Goal: Task Accomplishment & Management: Complete application form

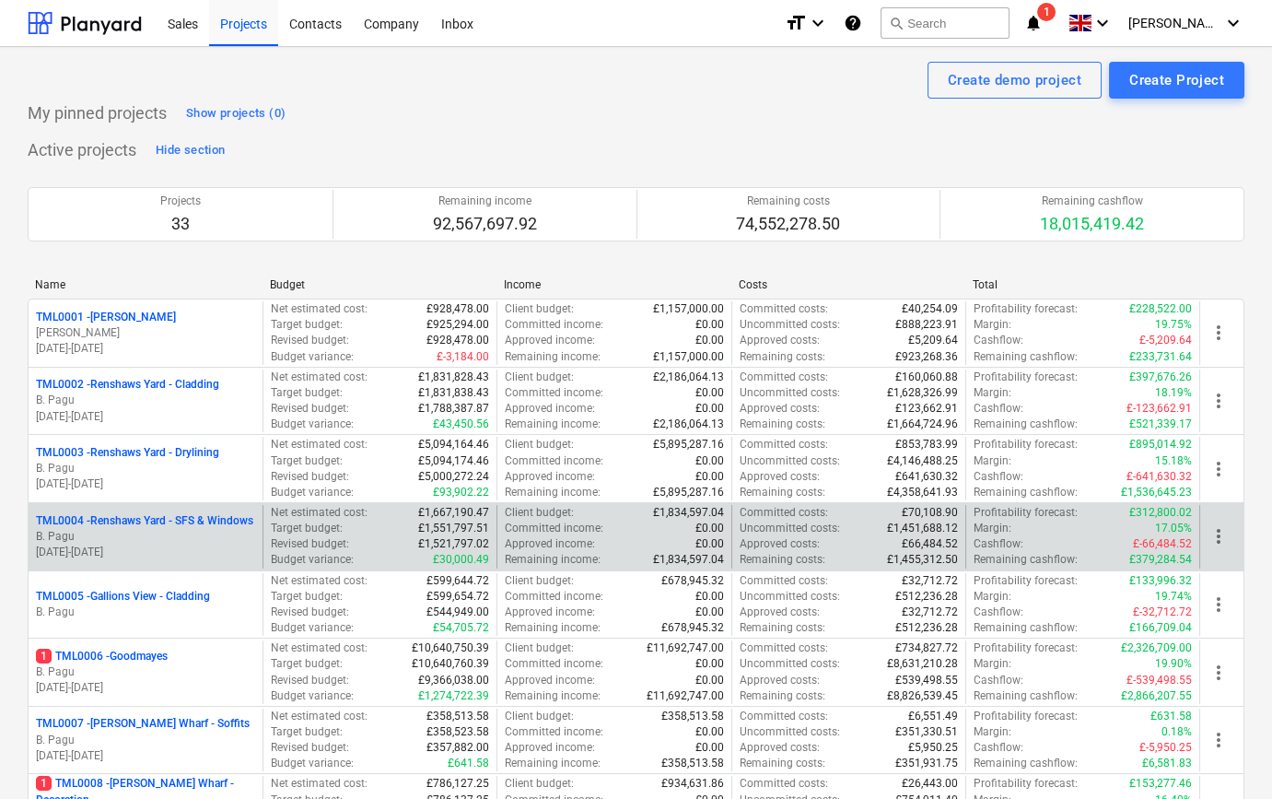
click at [174, 532] on p "B. Pagu" at bounding box center [145, 537] width 219 height 16
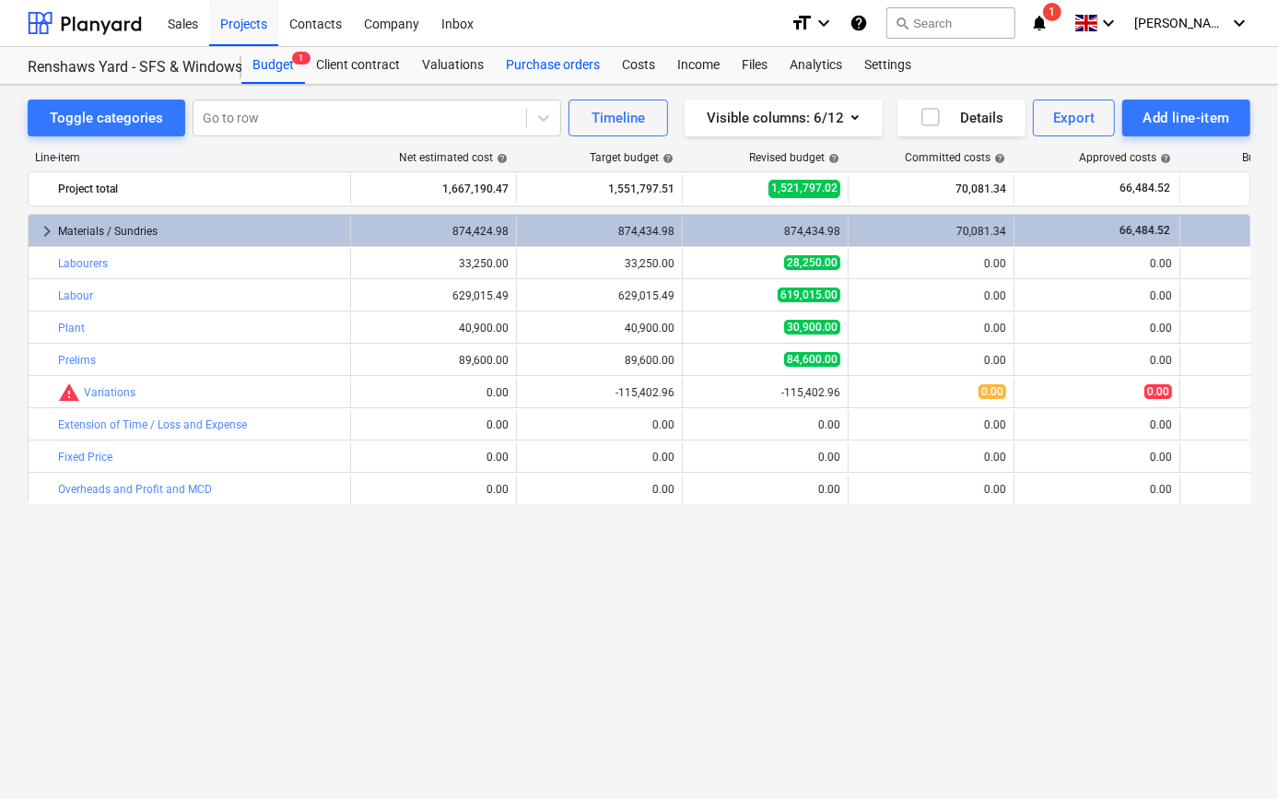
click at [529, 64] on div "Purchase orders" at bounding box center [553, 65] width 116 height 37
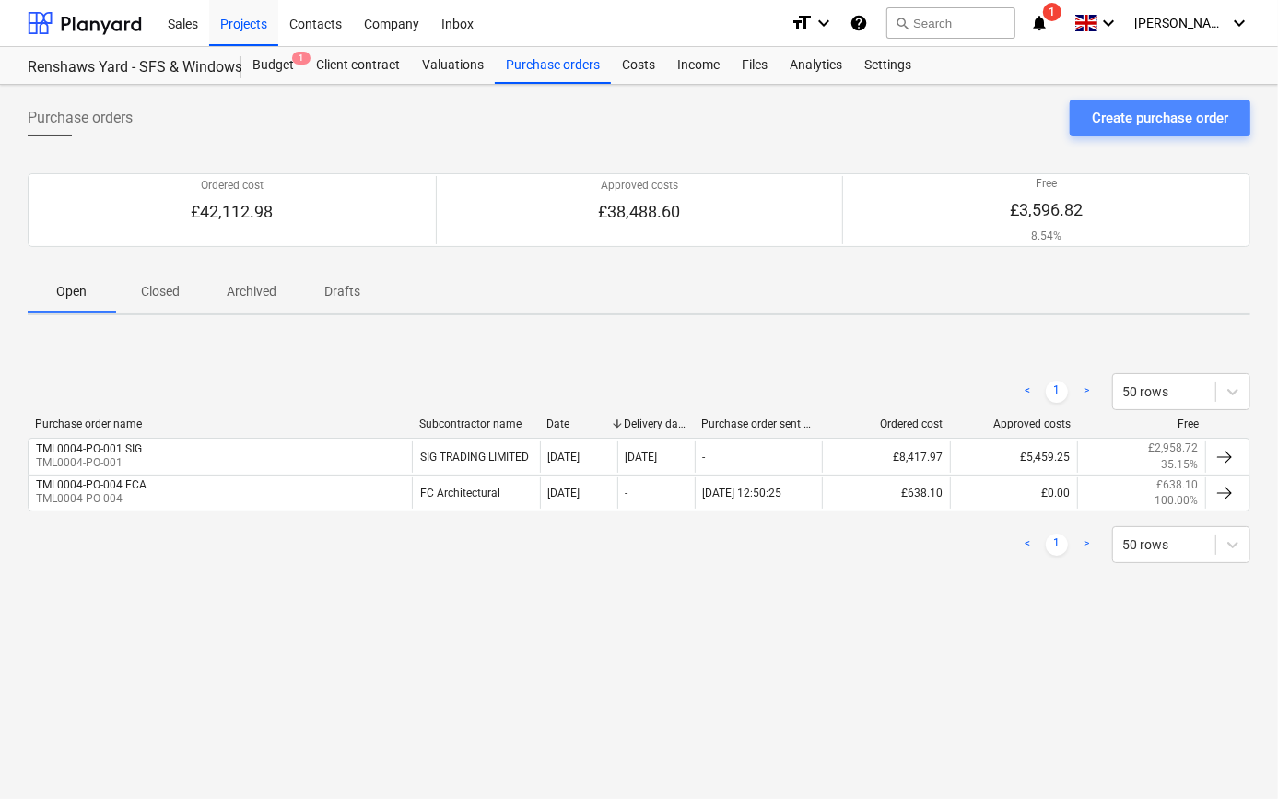
click at [1164, 116] on div "Create purchase order" at bounding box center [1160, 118] width 136 height 24
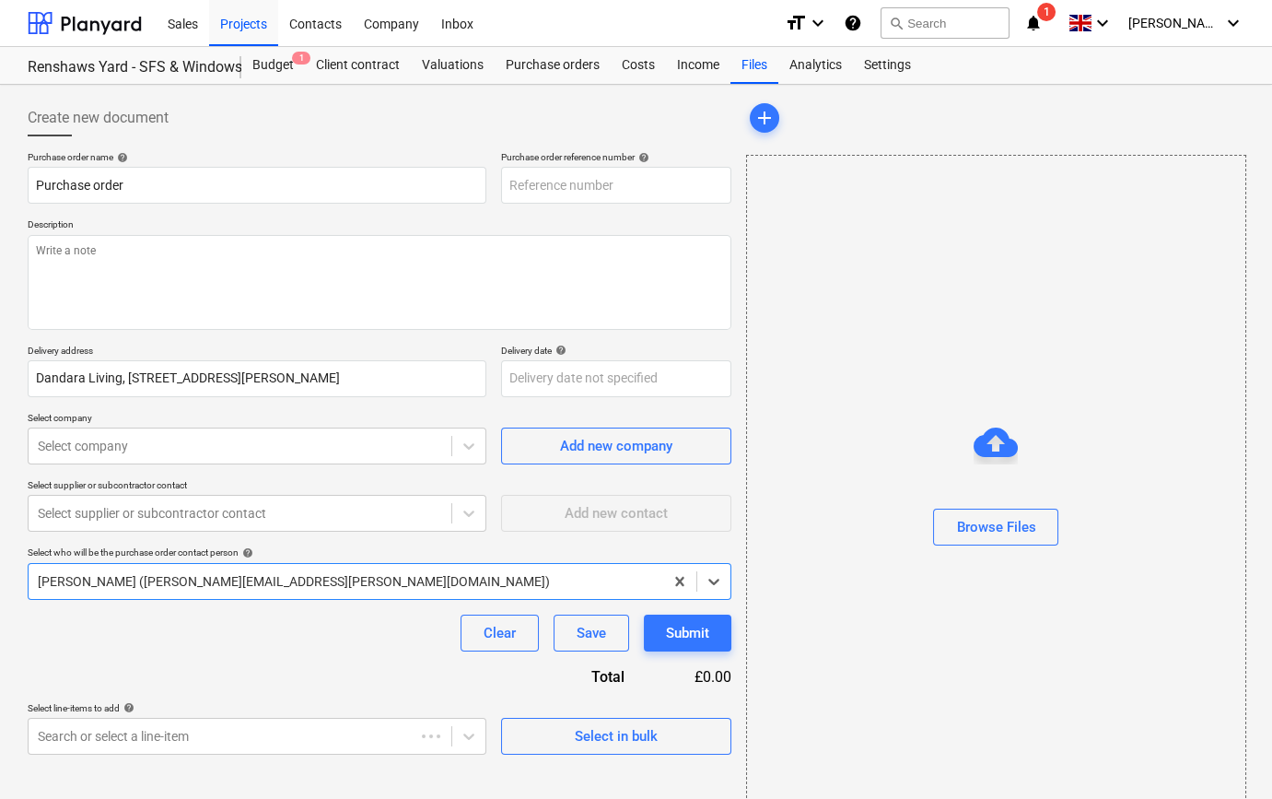
type textarea "x"
type input "TML0004-PO-022"
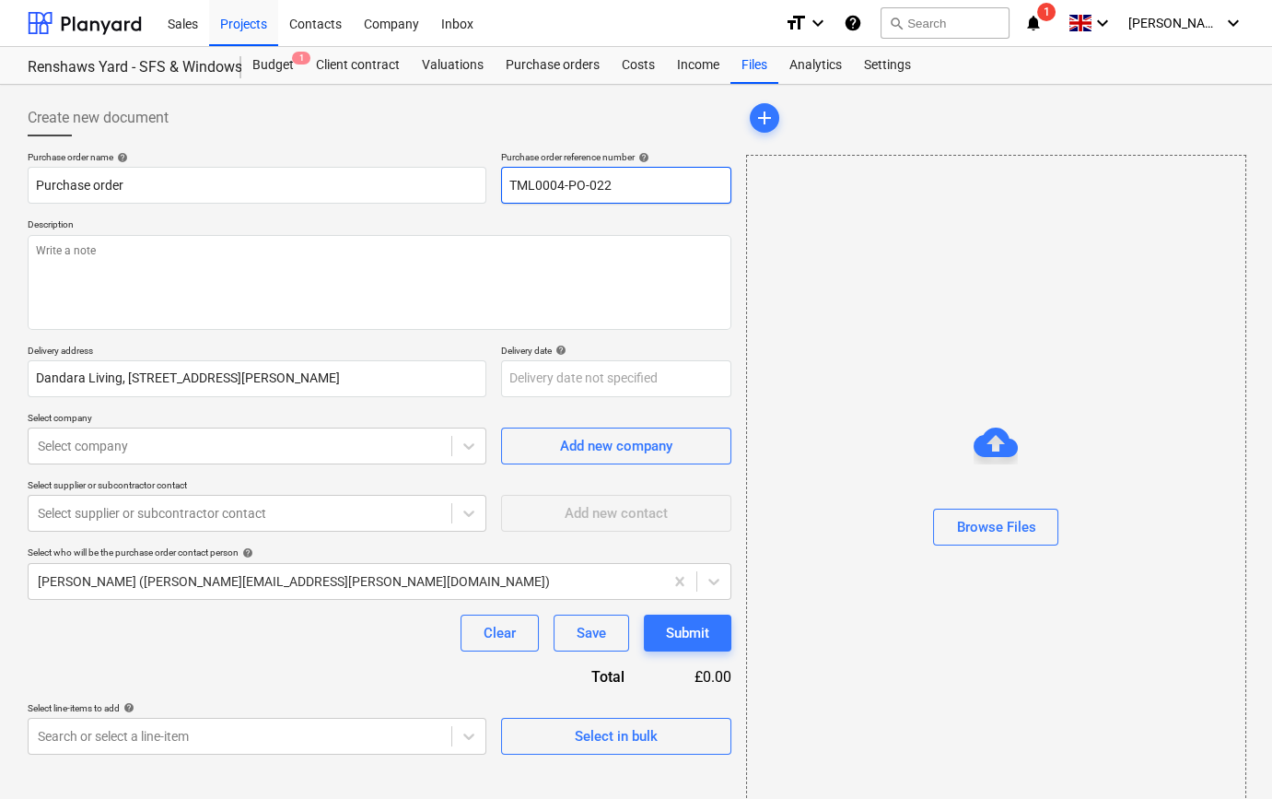
drag, startPoint x: 617, startPoint y: 181, endPoint x: 505, endPoint y: 184, distance: 112.4
click at [505, 184] on input "TML0004-PO-022" at bounding box center [616, 185] width 230 height 37
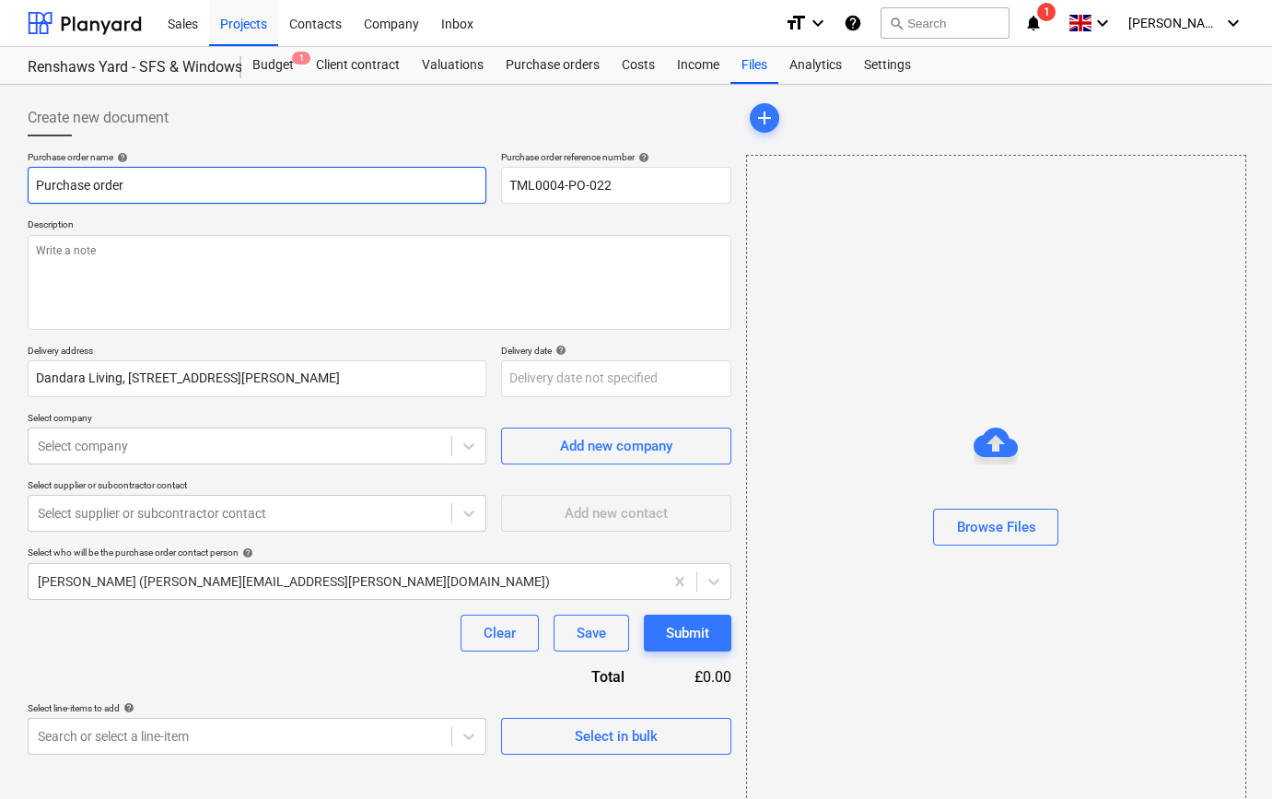
drag, startPoint x: 121, startPoint y: 184, endPoint x: 31, endPoint y: 187, distance: 89.4
click at [31, 187] on input "Purchase order" at bounding box center [257, 185] width 459 height 37
type textarea "x"
paste input "TML0004-PO-022"
type textarea "x"
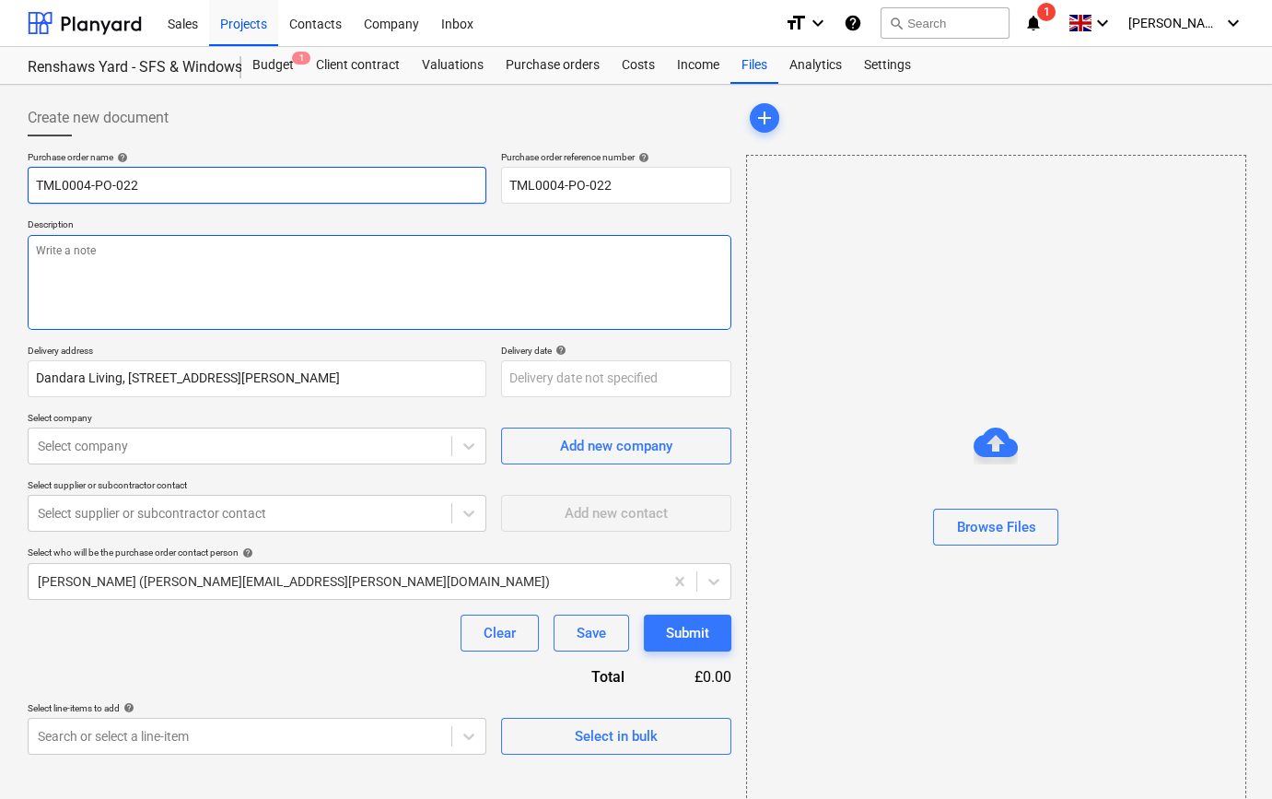
type input "TML0004-PO-022"
click at [86, 282] on textarea at bounding box center [380, 282] width 704 height 95
type textarea "x"
type textarea "S"
type textarea "x"
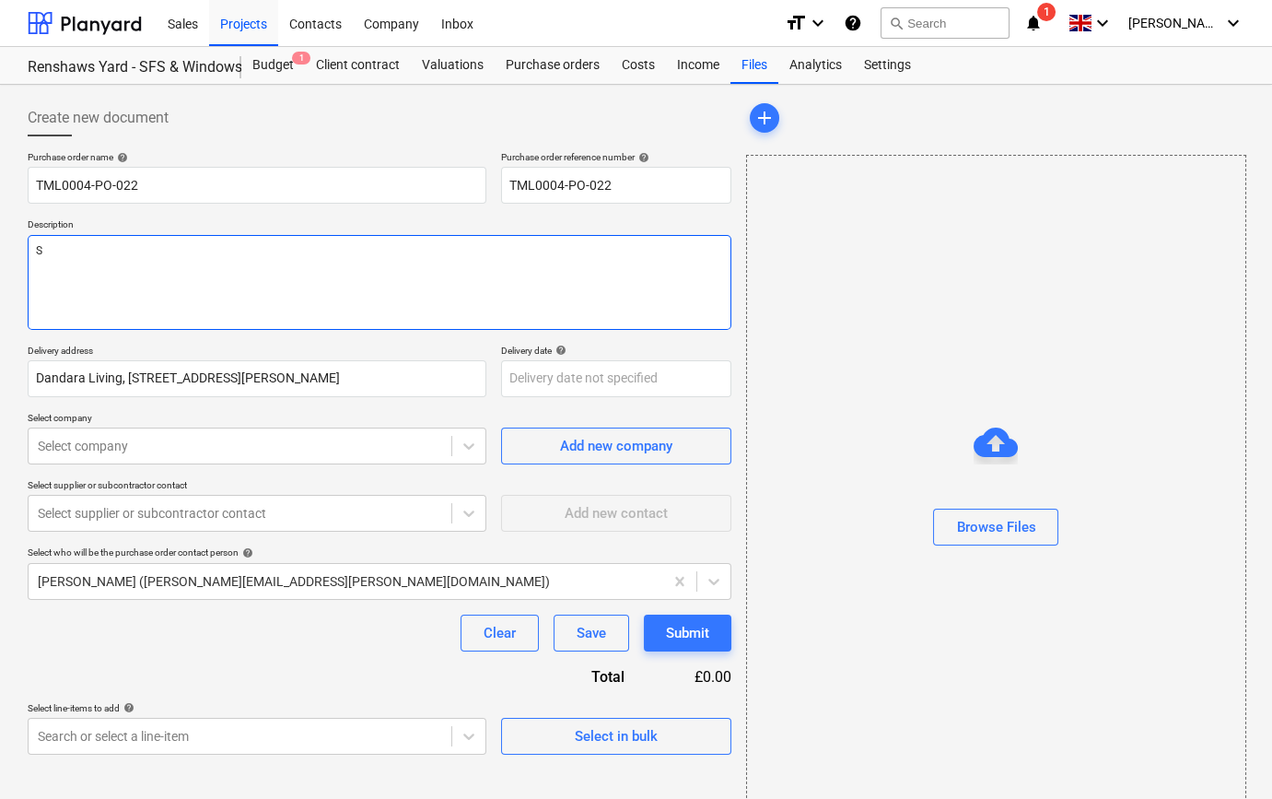
type textarea "Si"
type textarea "x"
type textarea "Sit"
type textarea "x"
type textarea "Site"
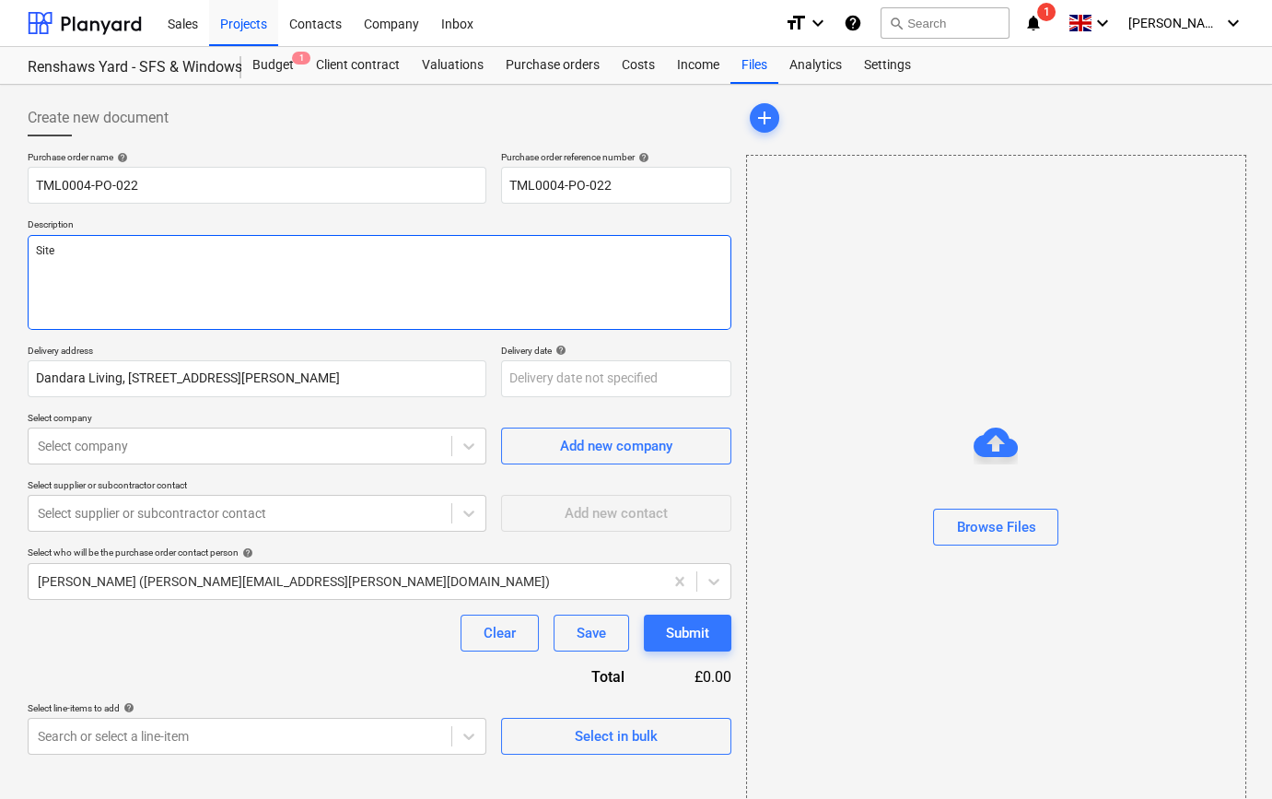
type textarea "x"
type textarea "Site"
type textarea "x"
type textarea "Site c"
type textarea "x"
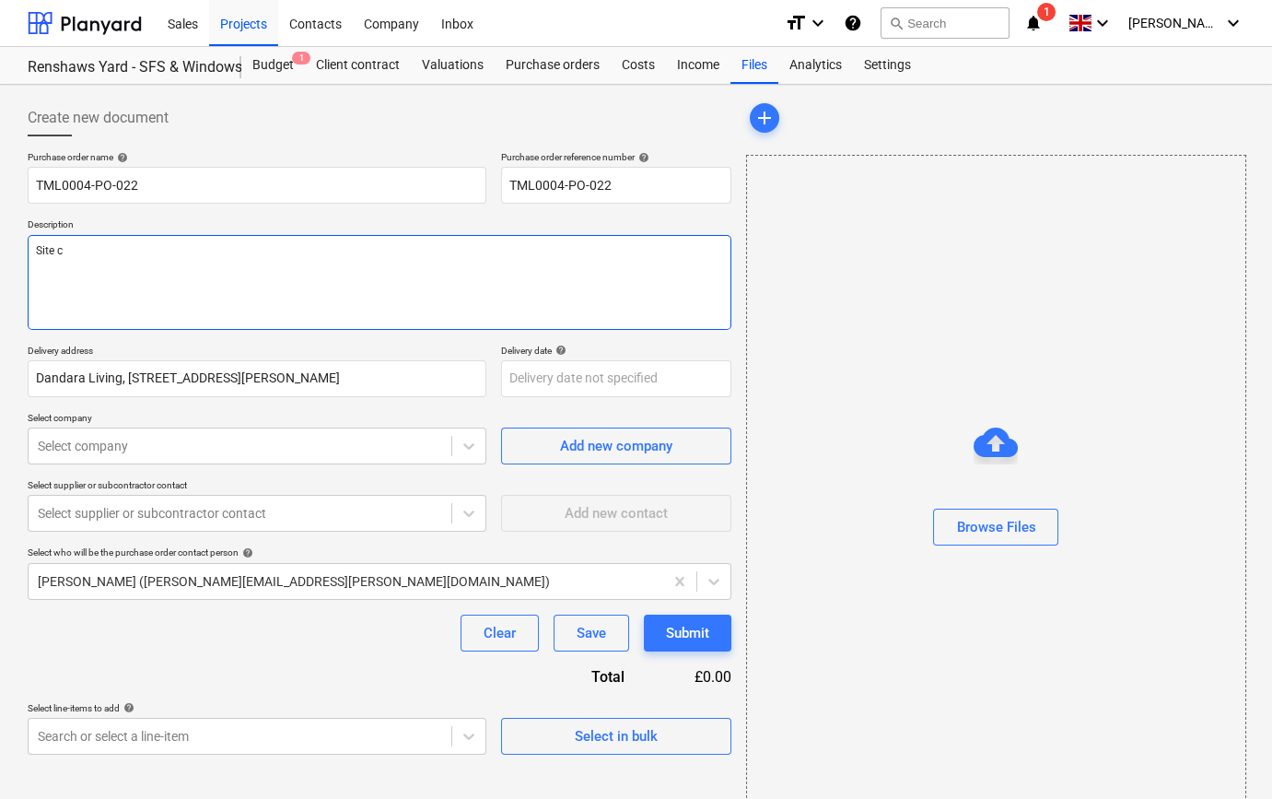
type textarea "Site co"
type textarea "x"
type textarea "Site con"
type textarea "x"
type textarea "Site cont"
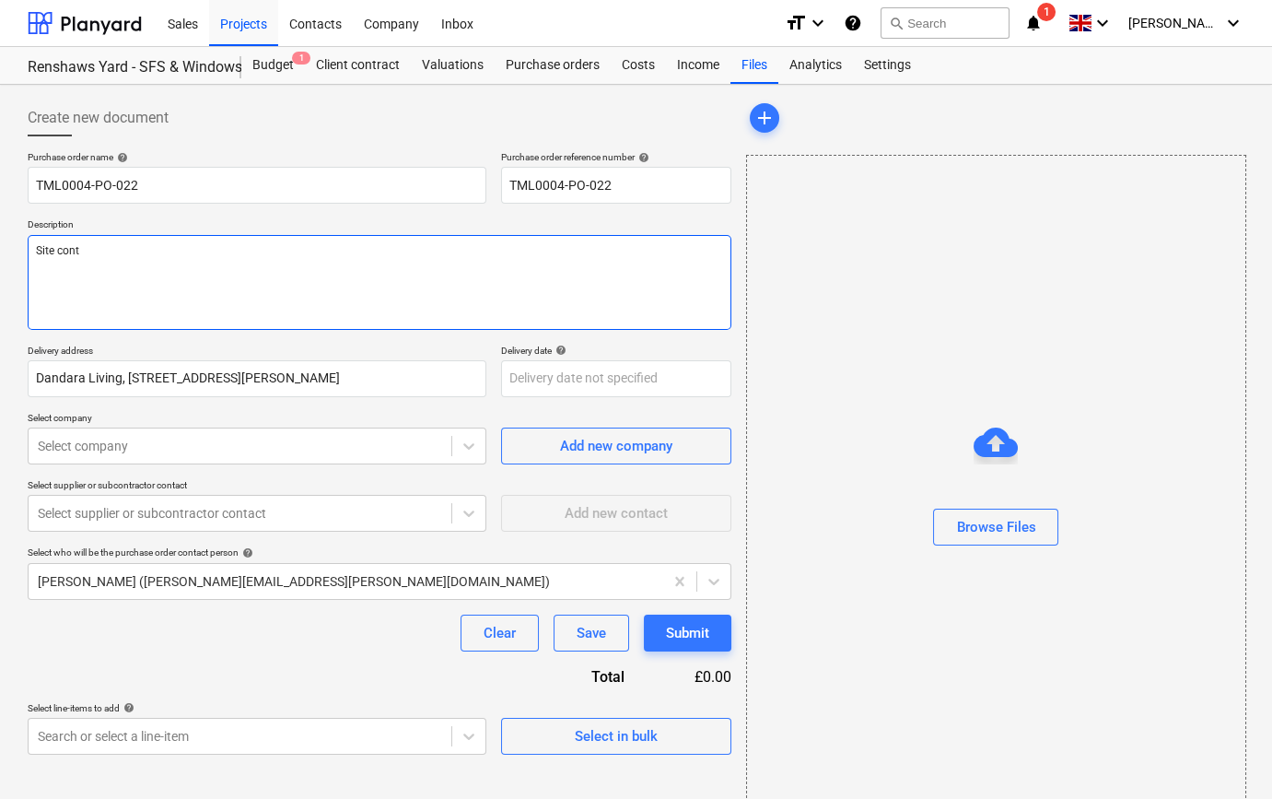
type textarea "x"
type textarea "Site conta"
type textarea "x"
type textarea "Site contac"
type textarea "x"
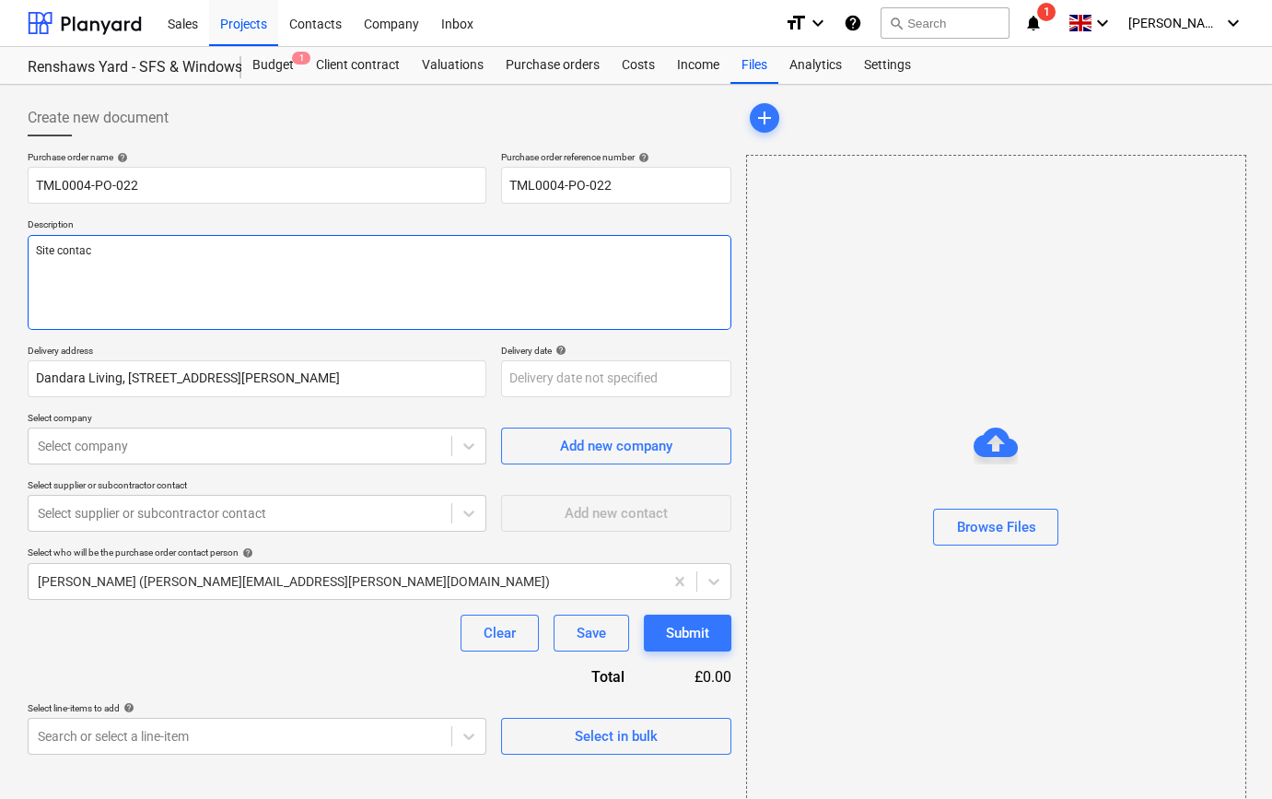
type textarea "Site contact"
type textarea "x"
type textarea "Site contact"
type textarea "x"
type textarea "Site contact P"
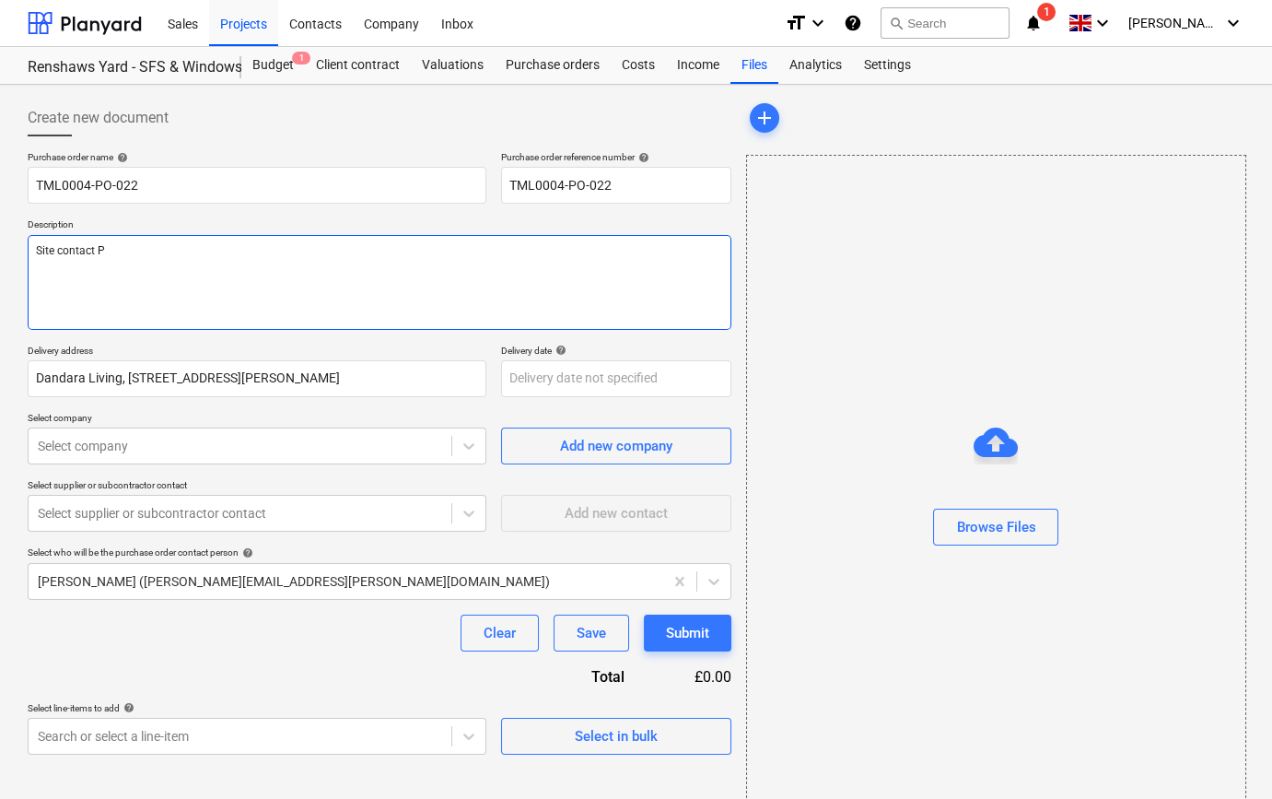
type textarea "x"
type textarea "Site contact Pe"
type textarea "x"
type textarea "Site contact Ped"
type textarea "x"
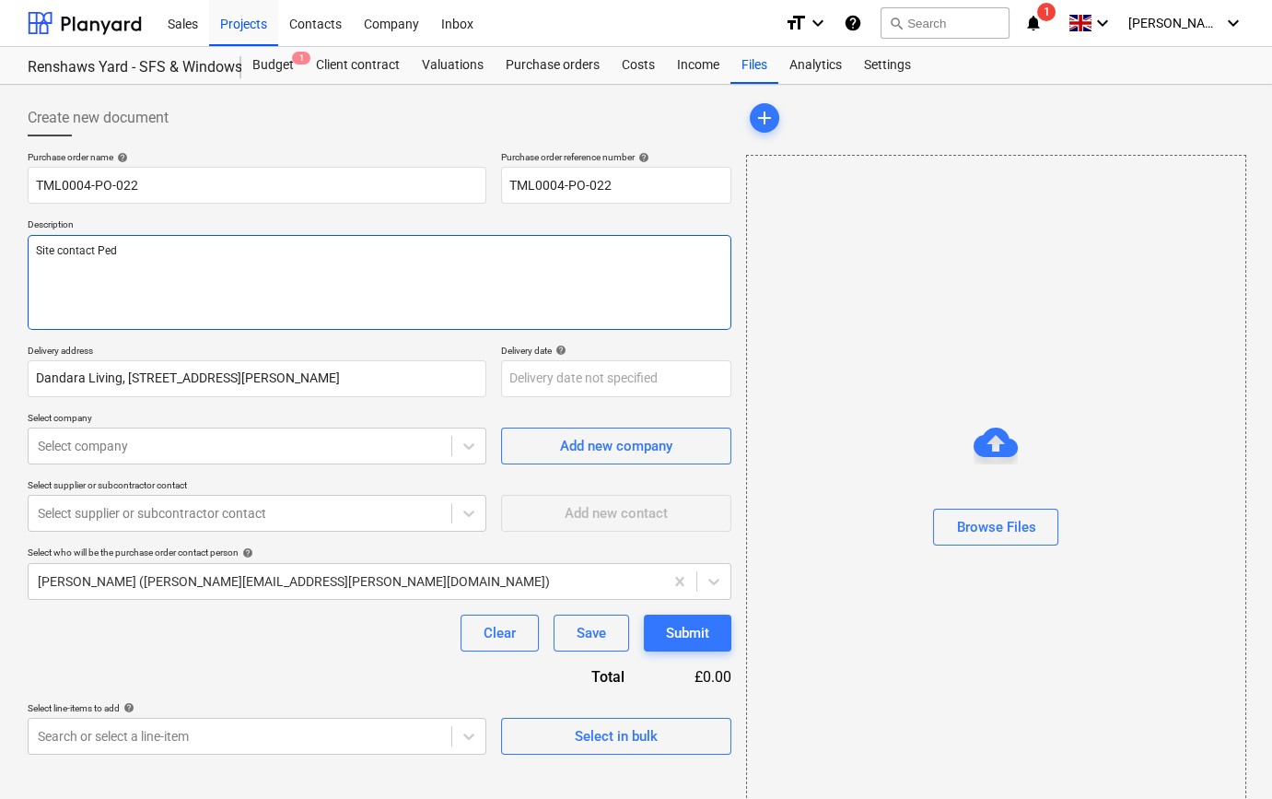
type textarea "Site contact Pedz"
type textarea "x"
type textarea "Site contact Pedzi"
type textarea "x"
type textarea "Site contact Pedzi"
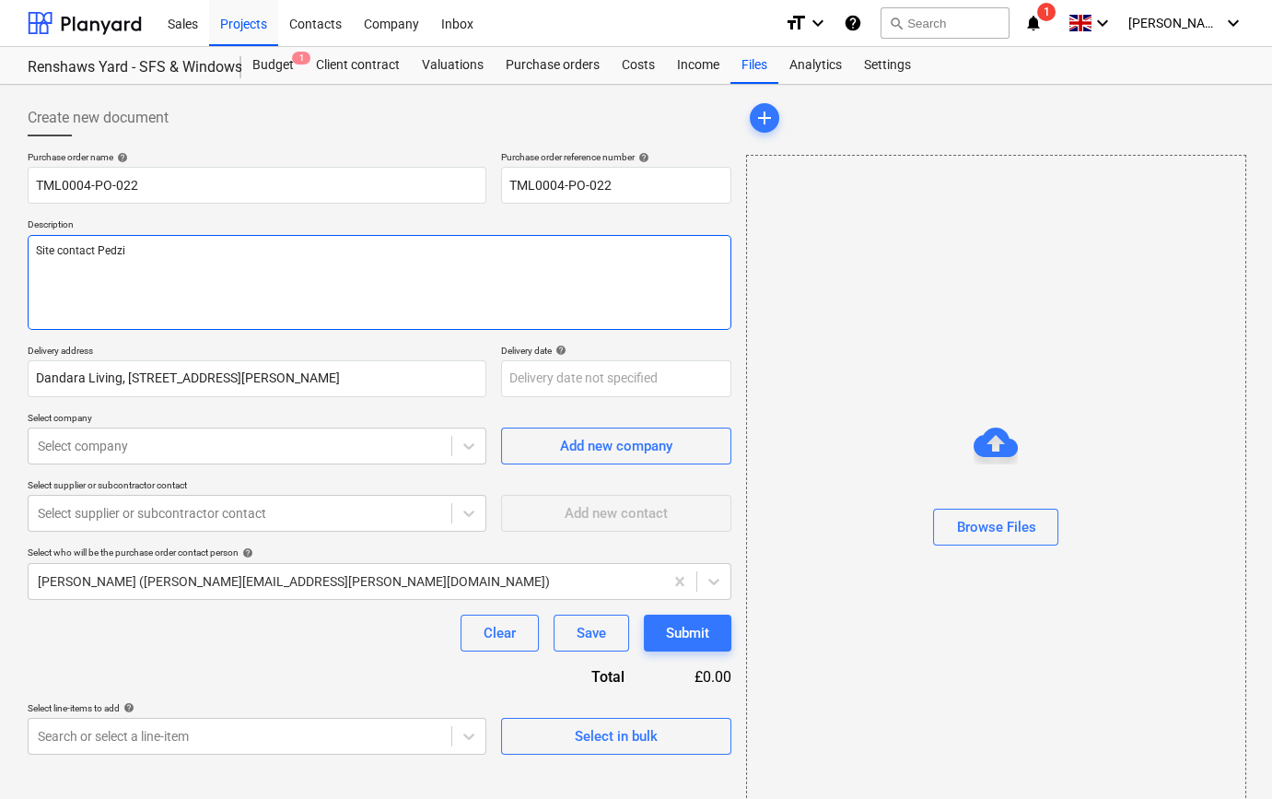
type textarea "x"
type textarea "Site contact Pedzi 0"
type textarea "x"
type textarea "Site contact Pedzi 07"
type textarea "x"
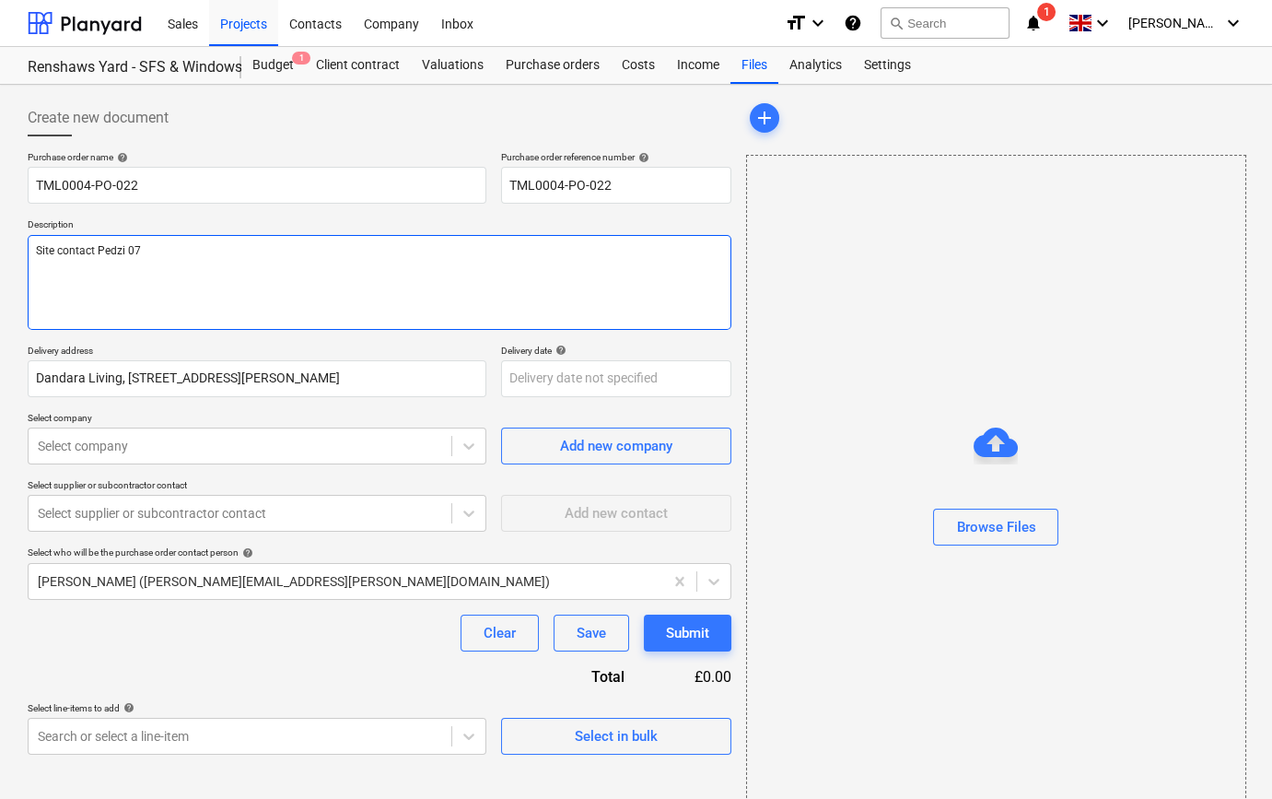
type textarea "Site contact Pedzi 075"
type textarea "x"
type textarea "Site contact Pedzi 0754"
type textarea "x"
type textarea "Site contact Pedzi 07547"
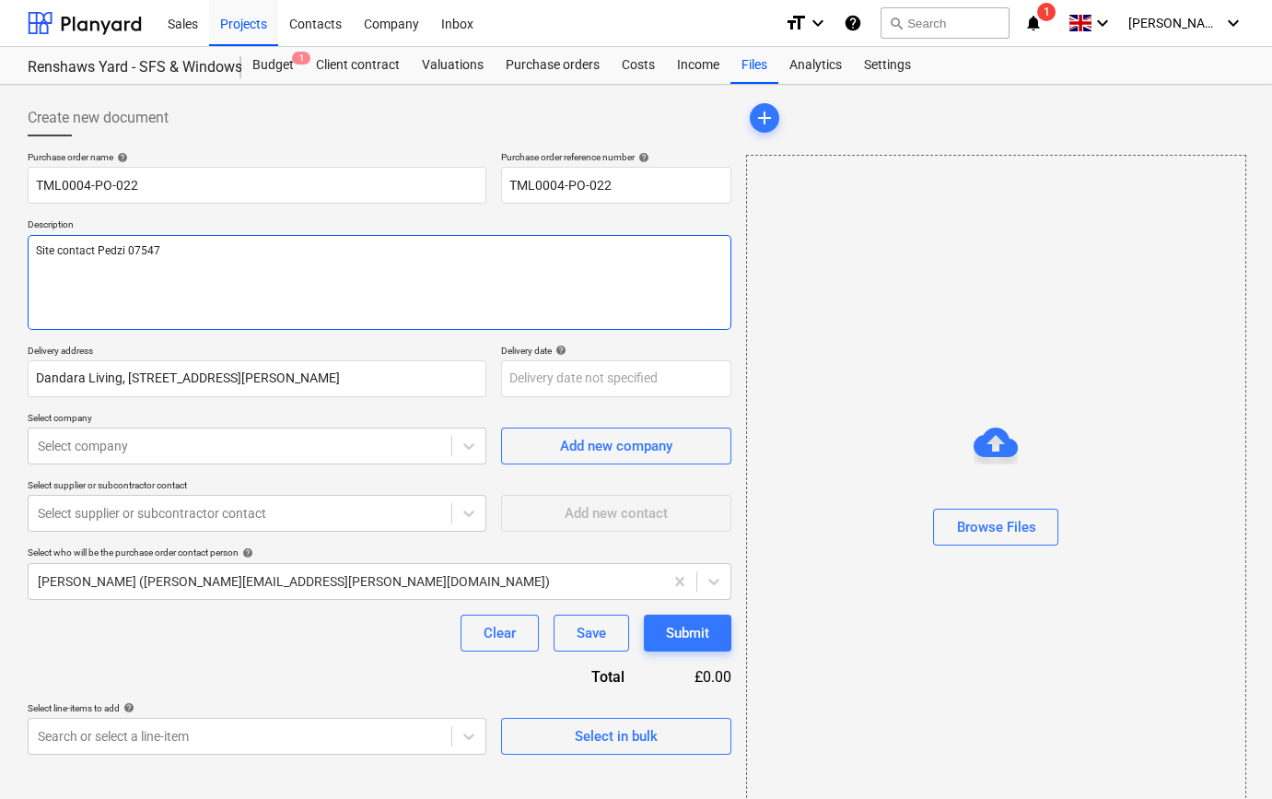
type textarea "x"
type textarea "Site contact Pedzi 07547"
type textarea "x"
type textarea "Site contact Pedzi 07547 6"
type textarea "x"
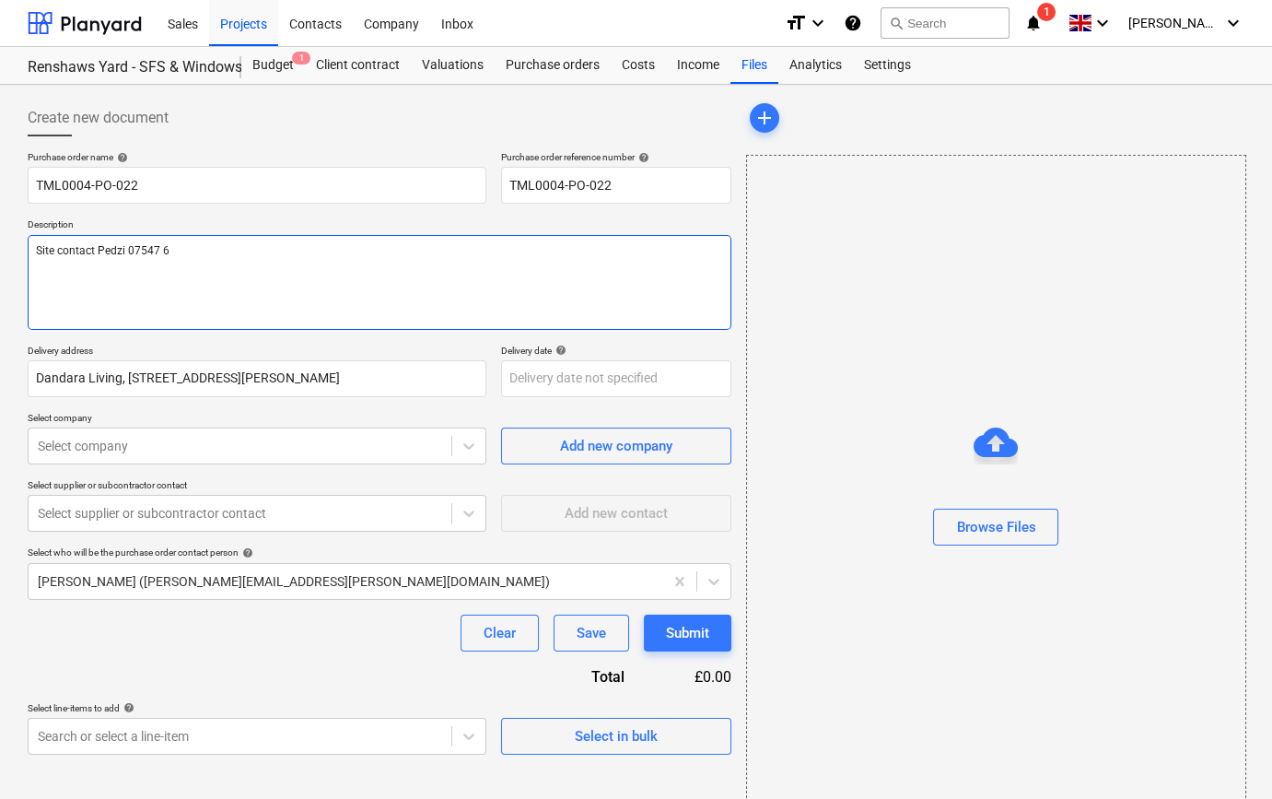
type textarea "Site contact Pedzi [PHONE_NUMBER]"
type textarea "x"
type textarea "Site contact Pedzi [PHONE_NUMBER]"
type textarea "x"
type textarea "Site contact Pedzi [PHONE_NUMBER]"
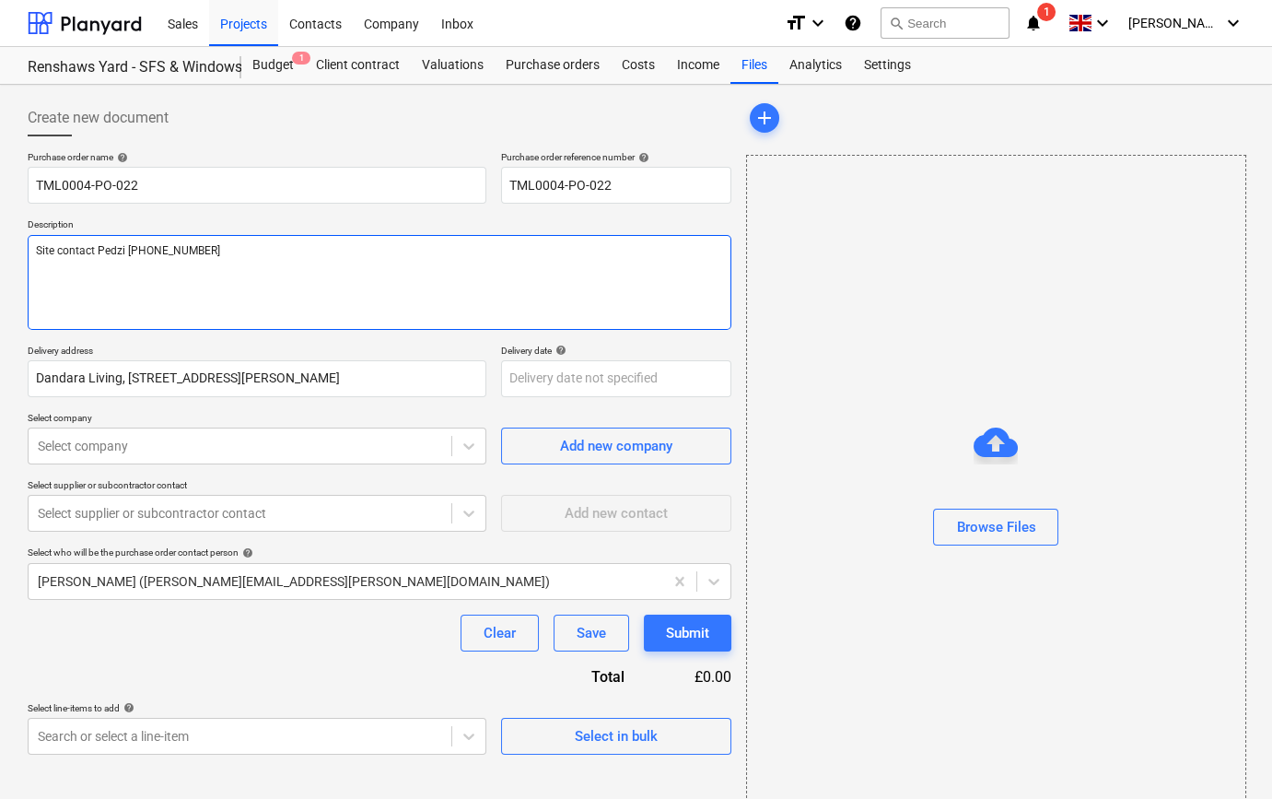
type textarea "x"
type textarea "Site contact Pedzi [PHONE_NUMBER]"
type textarea "x"
type textarea "Site contact Pedzi [PHONE_NUMBER]"
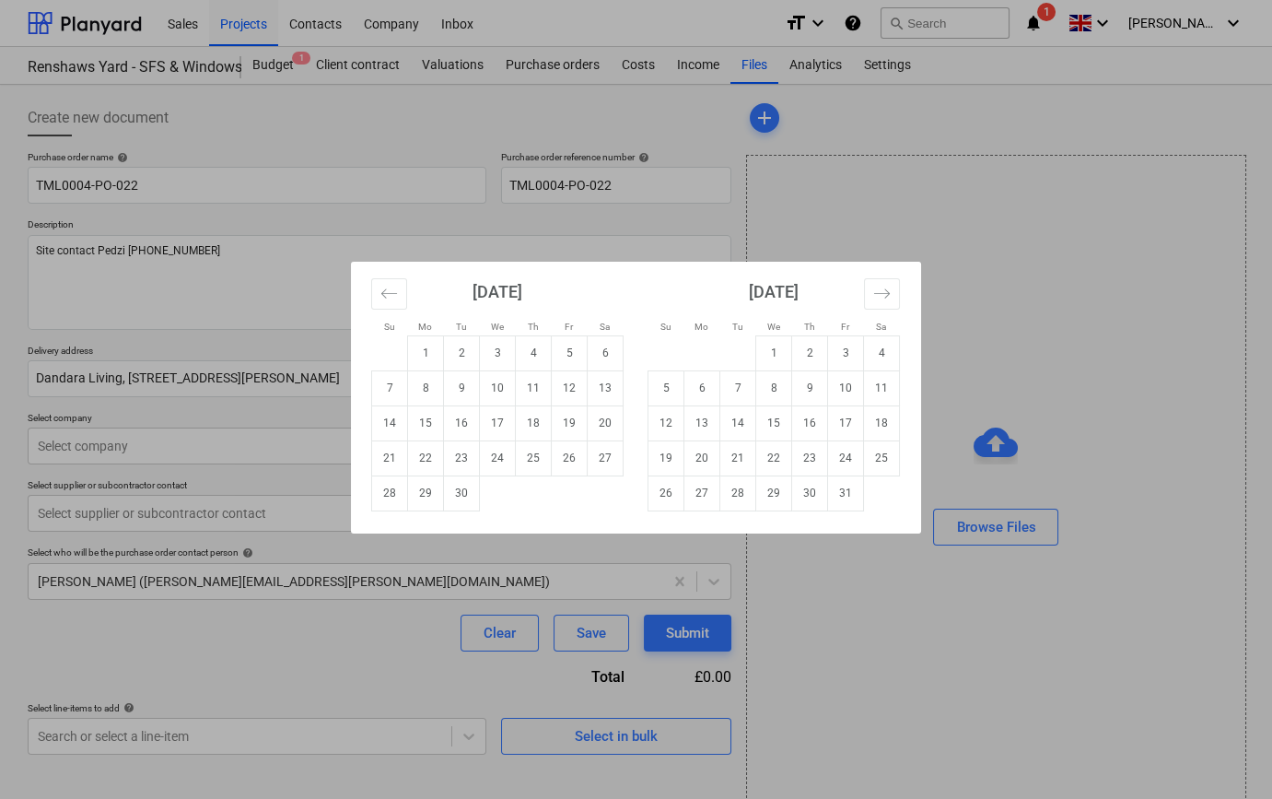
click at [547, 382] on body "Sales Projects Contacts Company Inbox format_size keyboard_arrow_down help sear…" at bounding box center [636, 399] width 1272 height 799
click at [495, 423] on td "17" at bounding box center [498, 422] width 36 height 35
type textarea "x"
type input "[DATE]"
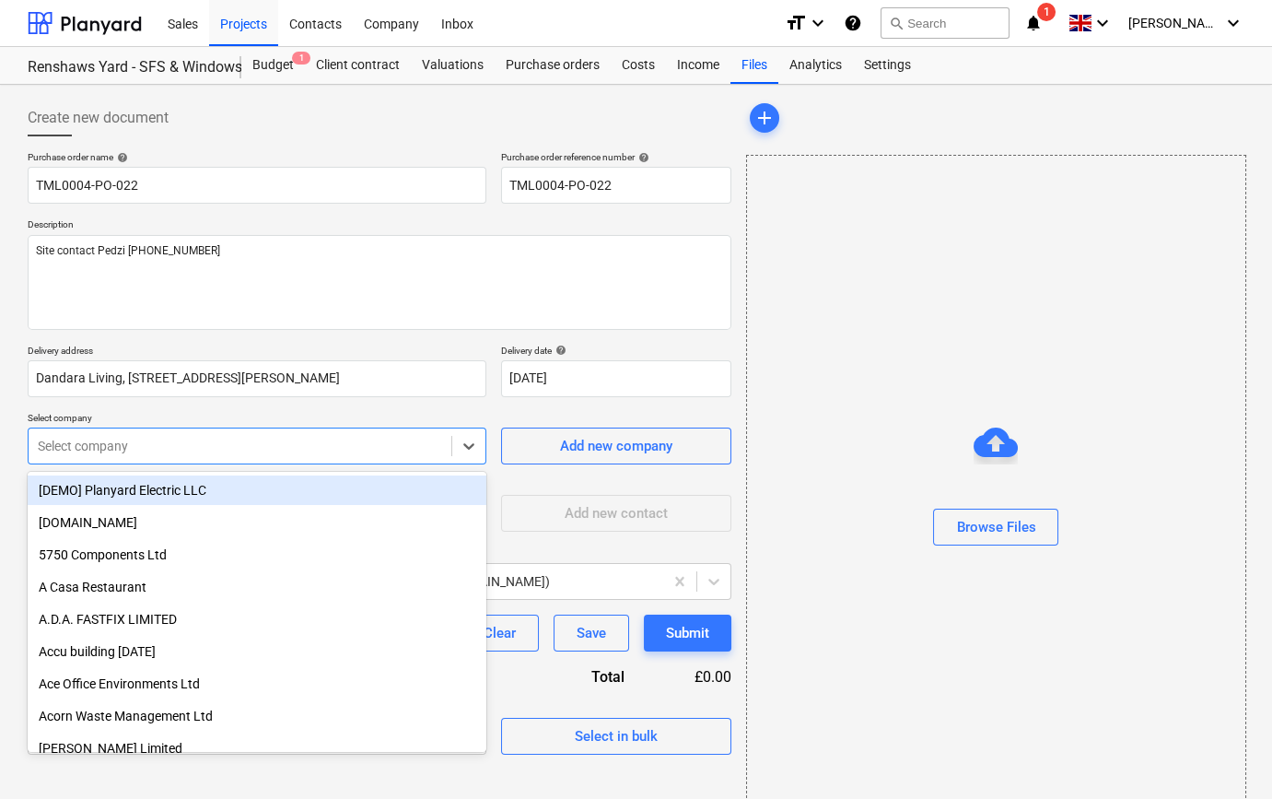
click at [181, 444] on div at bounding box center [240, 446] width 404 height 18
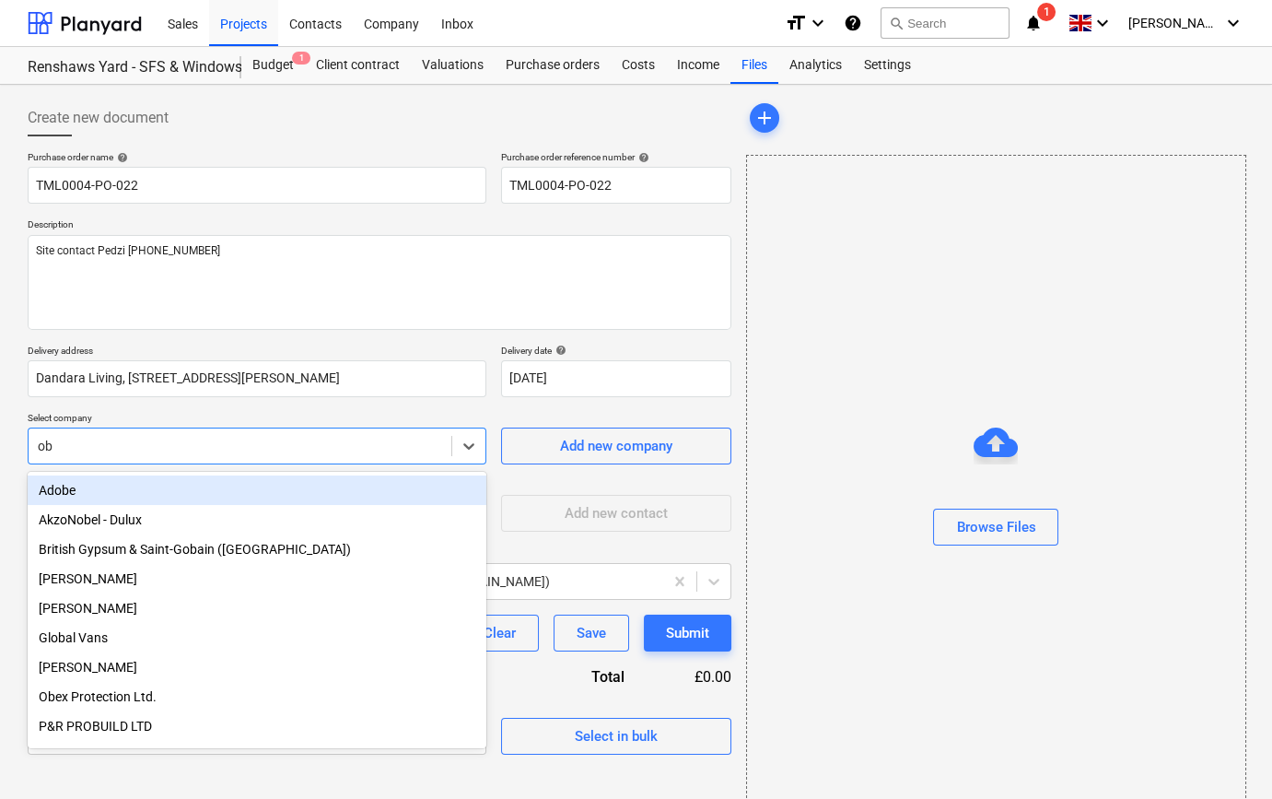
type input "obe"
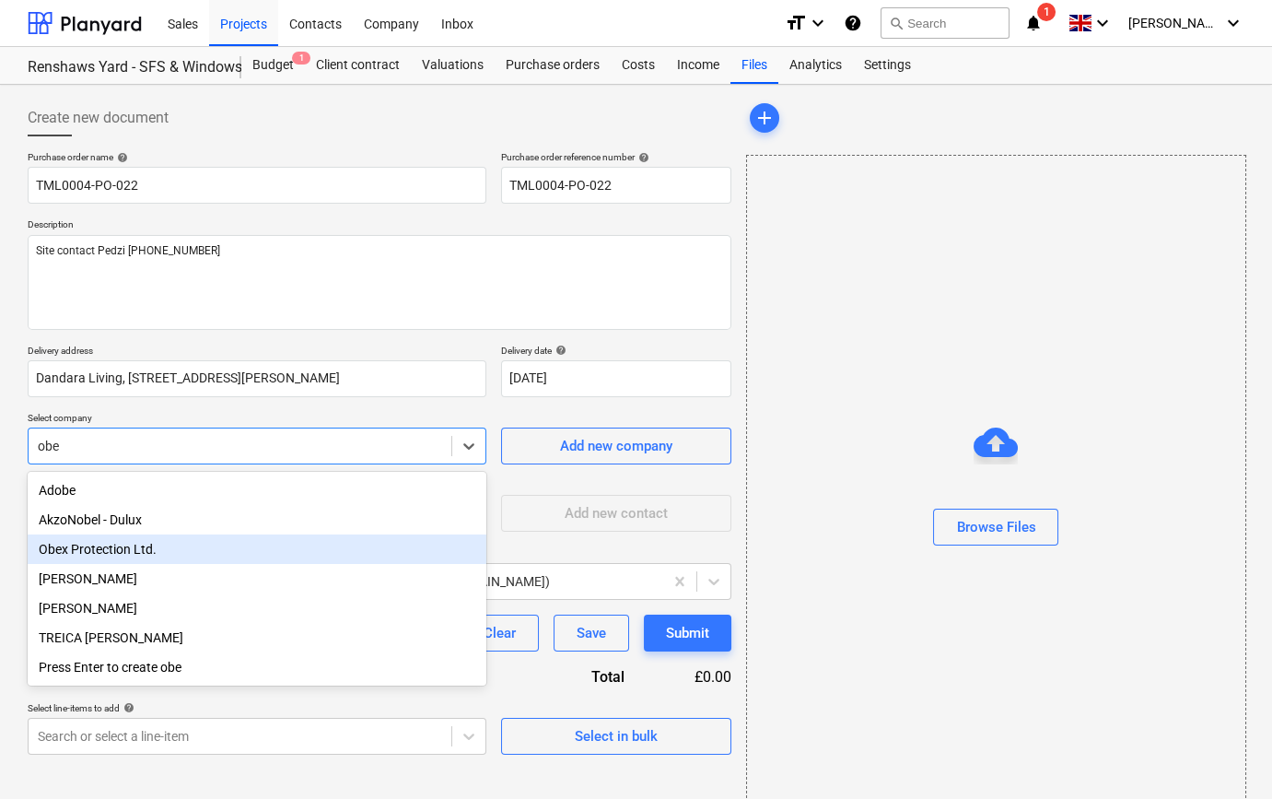
click at [120, 550] on div "Obex Protection Ltd." at bounding box center [257, 548] width 459 height 29
type textarea "x"
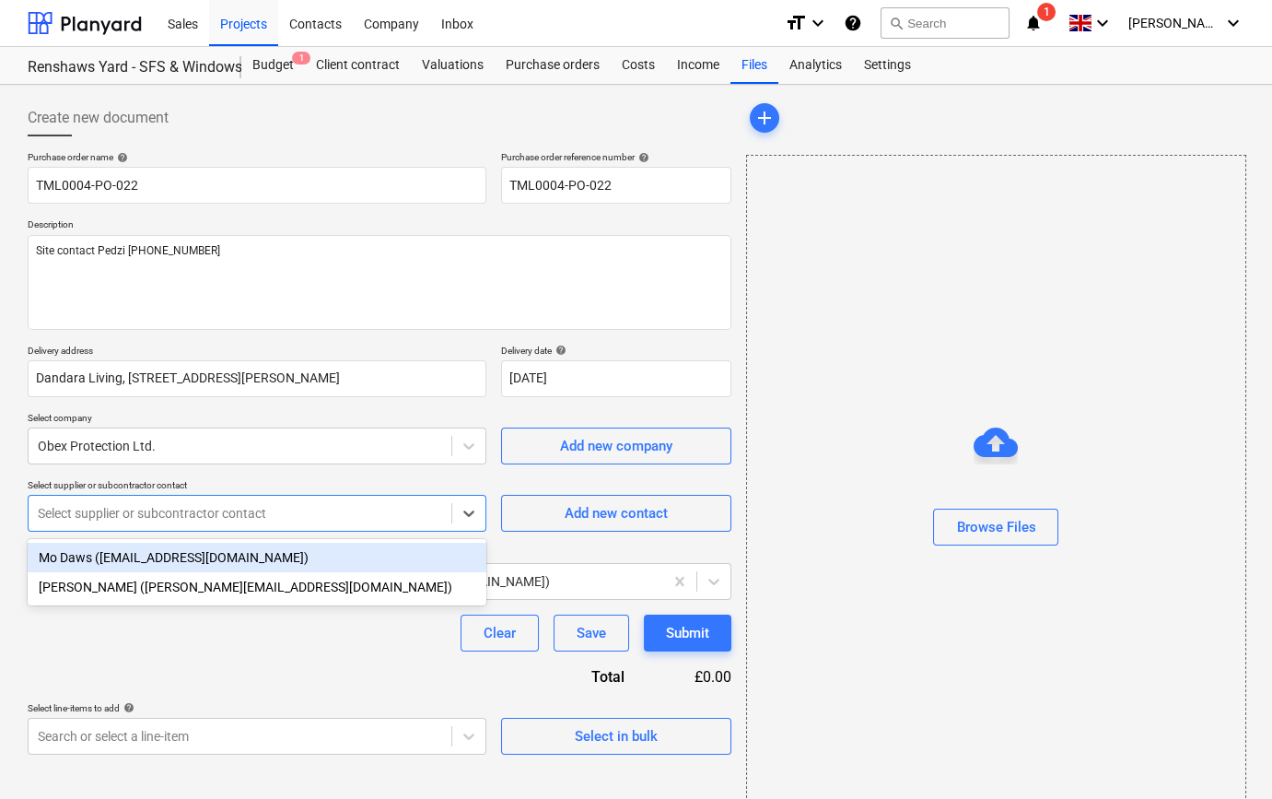
click at [306, 515] on div at bounding box center [240, 513] width 404 height 18
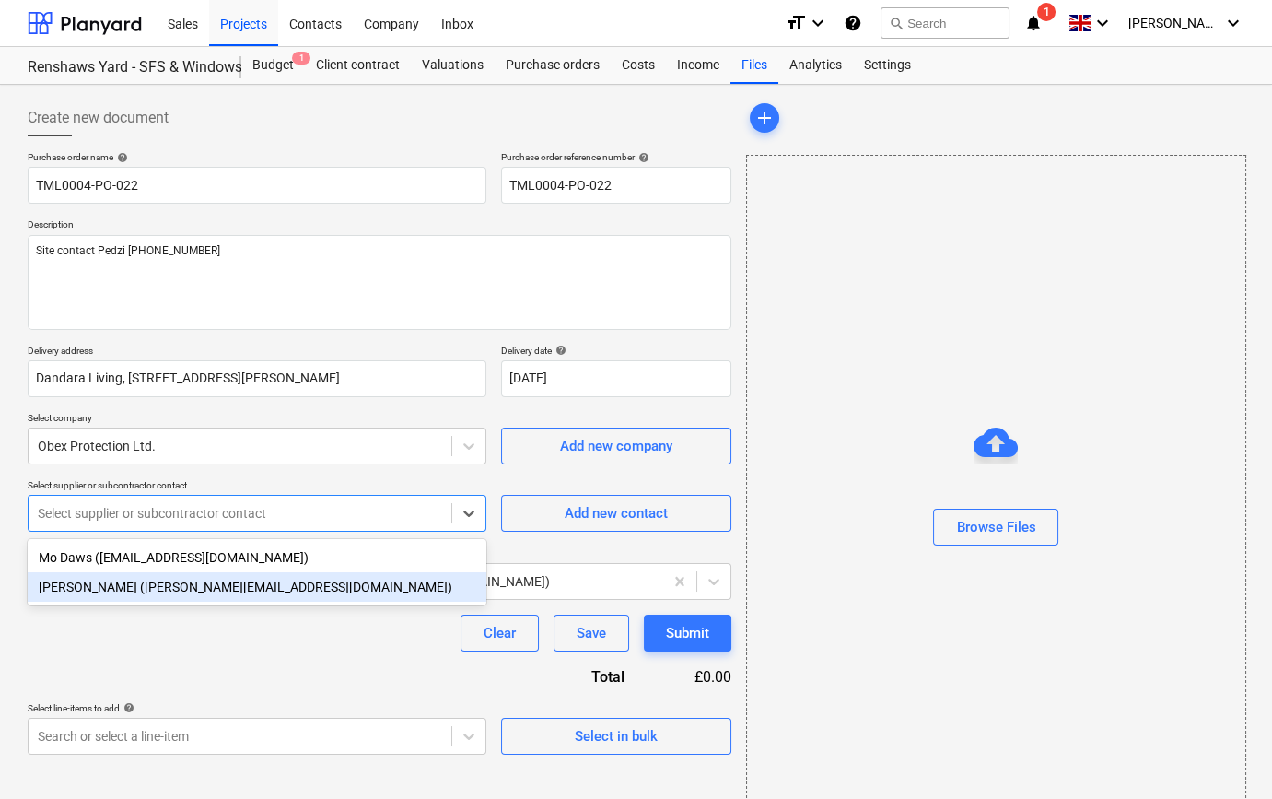
click at [251, 590] on div "[PERSON_NAME] ([PERSON_NAME][EMAIL_ADDRESS][DOMAIN_NAME])" at bounding box center [257, 586] width 459 height 29
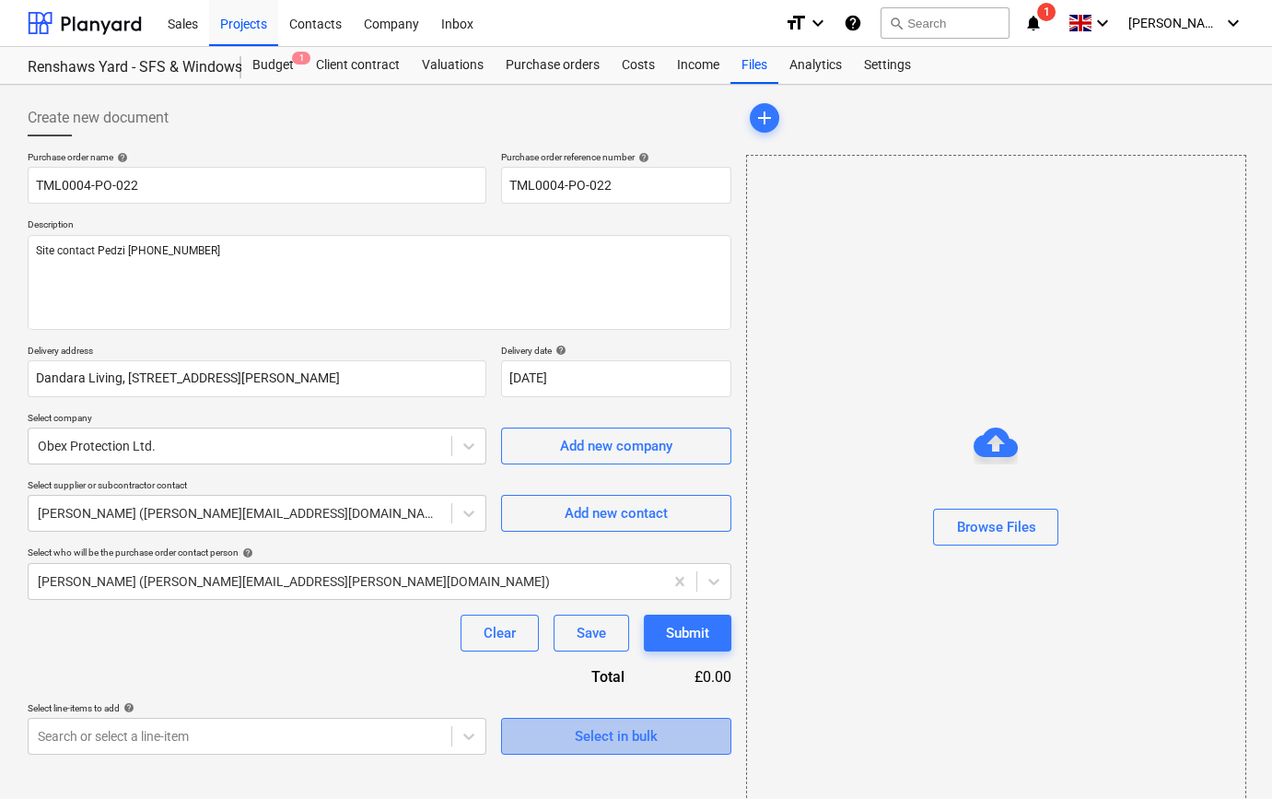
click at [613, 730] on div "Select in bulk" at bounding box center [616, 736] width 83 height 24
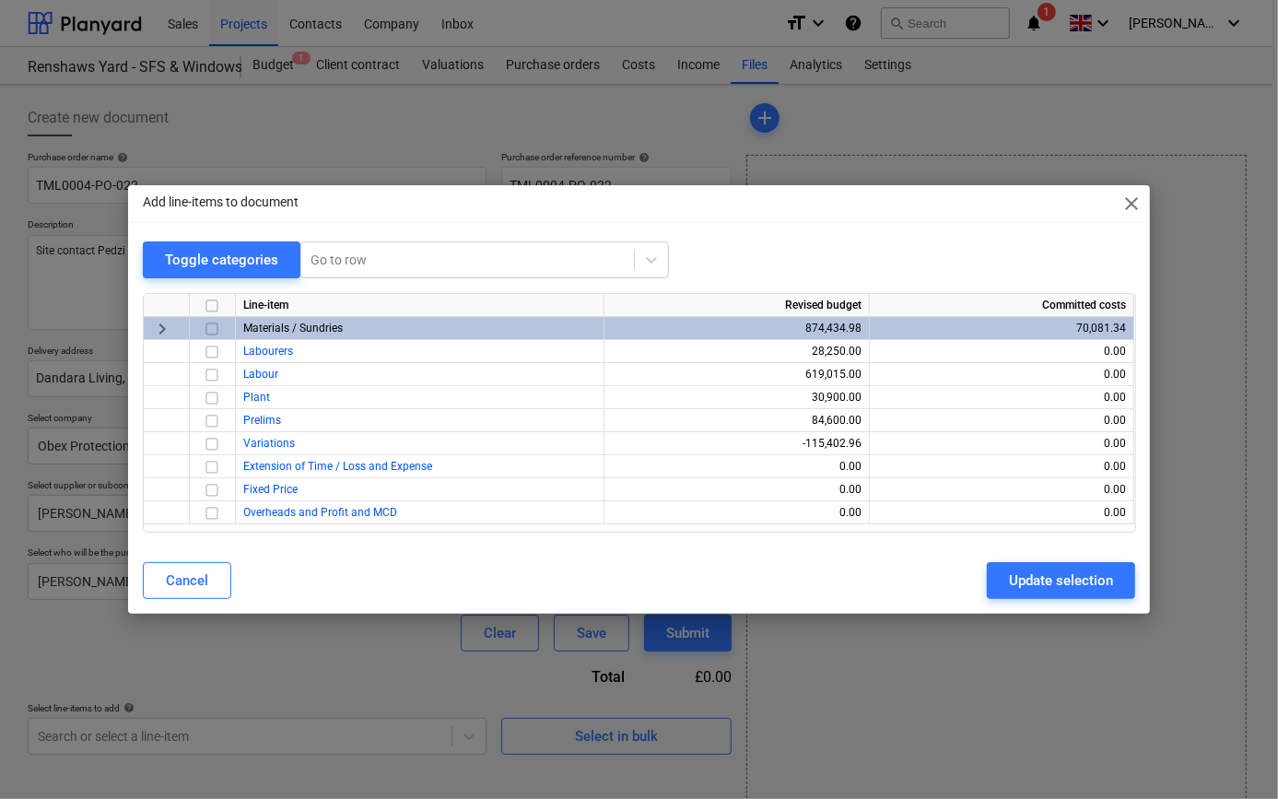
click at [211, 324] on input "checkbox" at bounding box center [212, 329] width 22 height 22
click at [1011, 578] on div "Update selection" at bounding box center [1061, 580] width 104 height 24
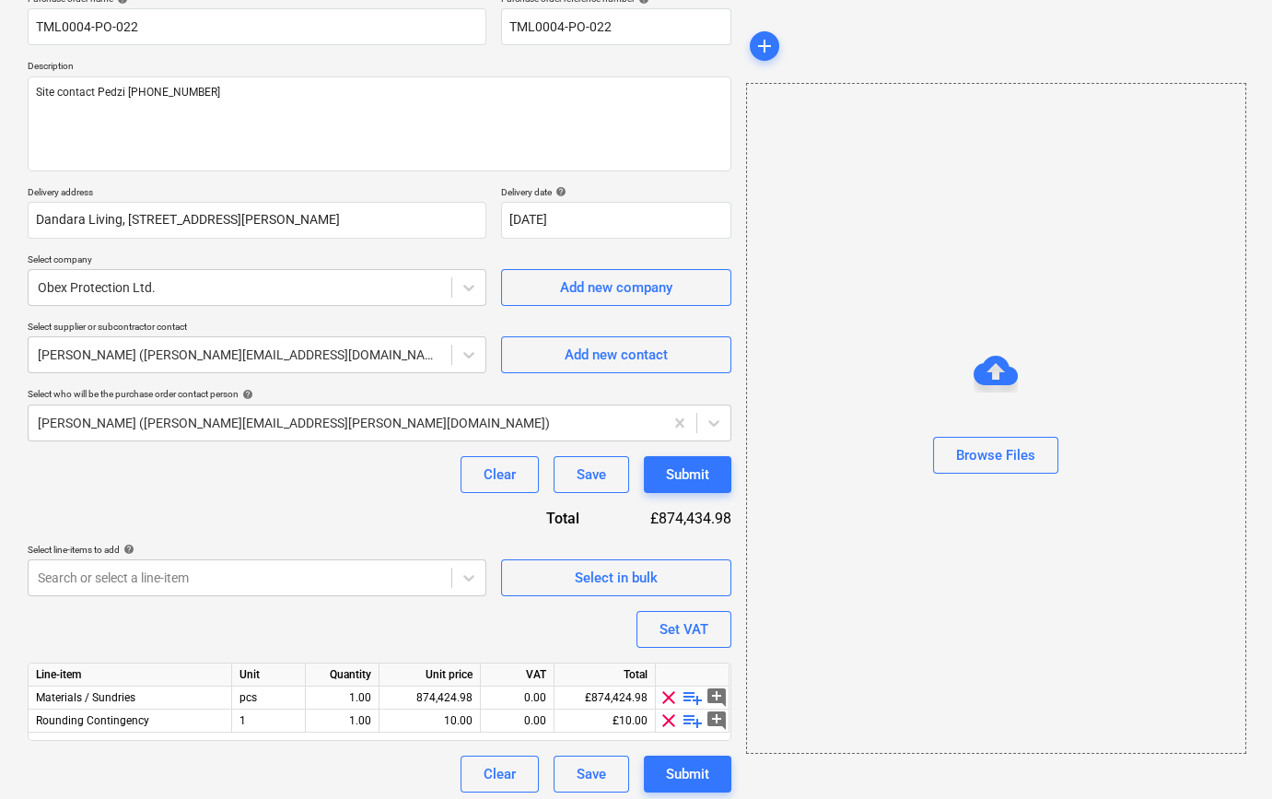
scroll to position [166, 0]
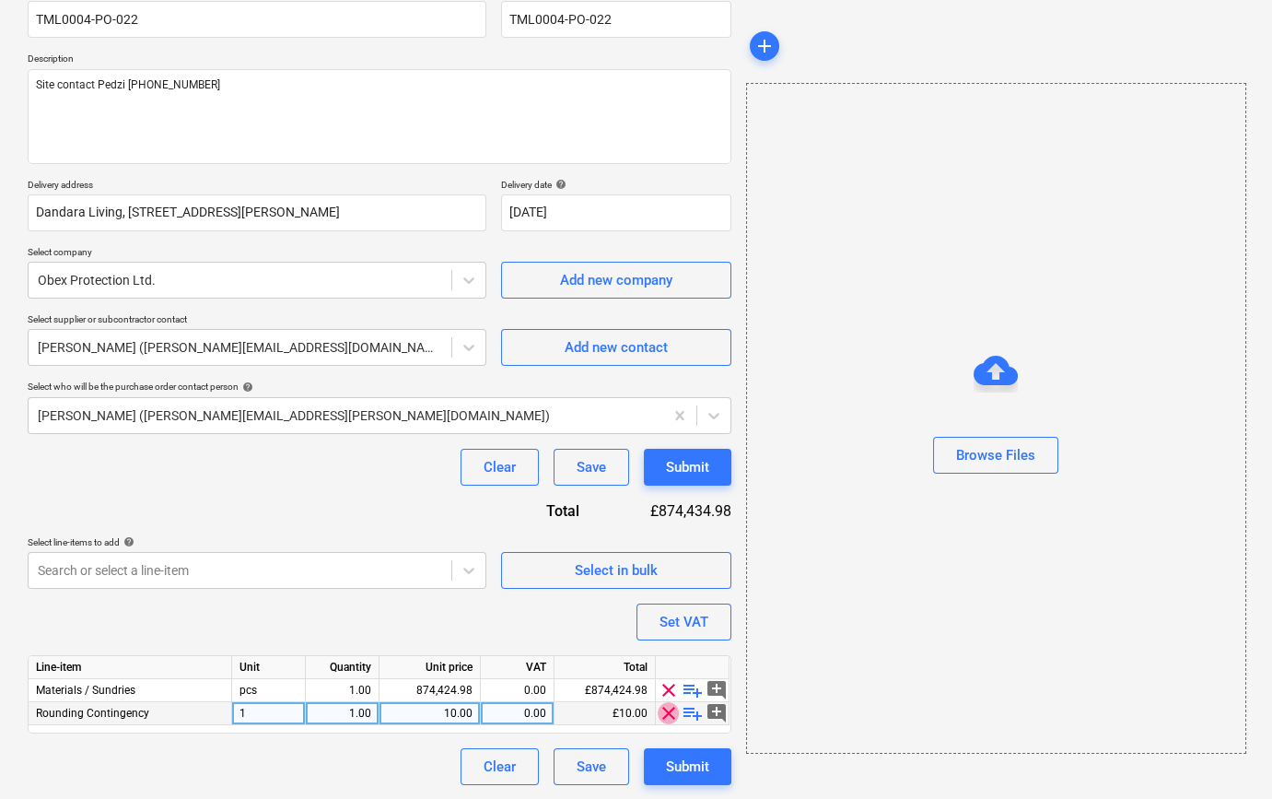
click at [663, 712] on span "clear" at bounding box center [669, 713] width 22 height 22
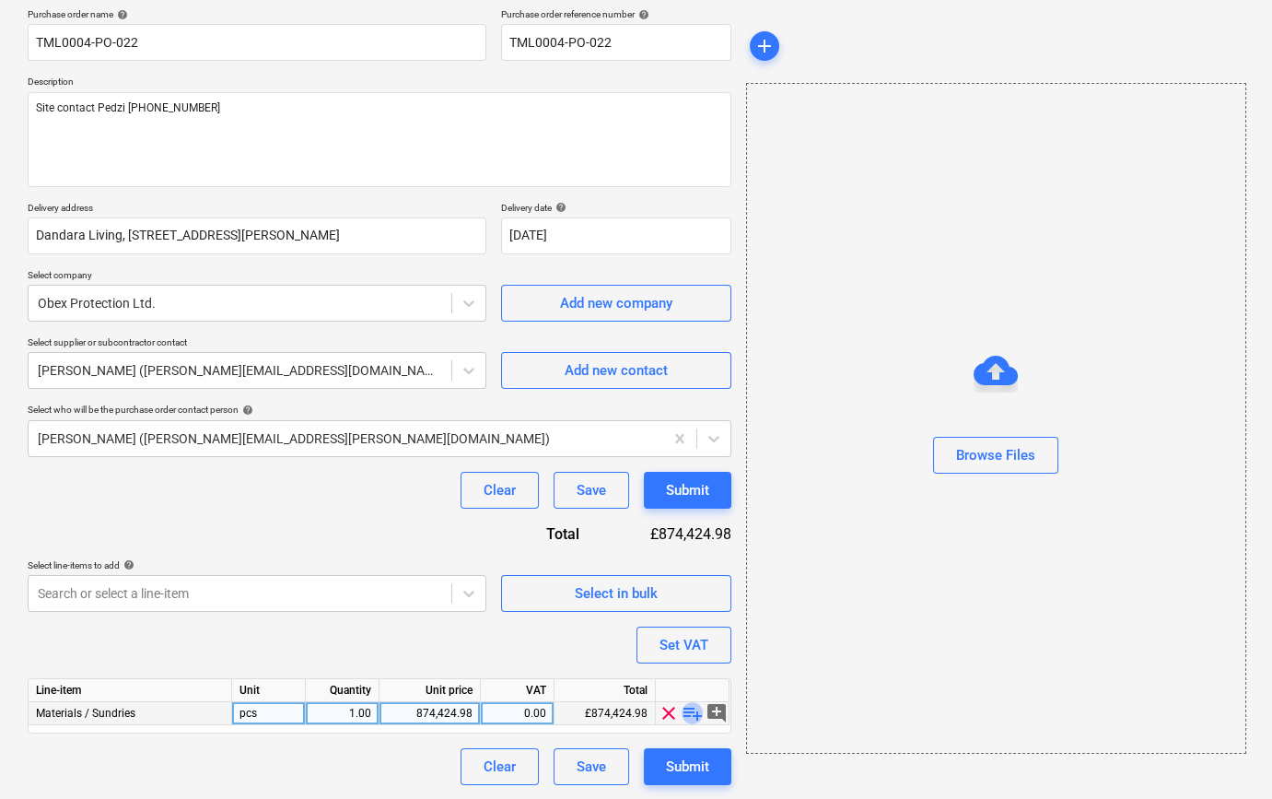
click at [686, 713] on span "playlist_add" at bounding box center [693, 713] width 22 height 22
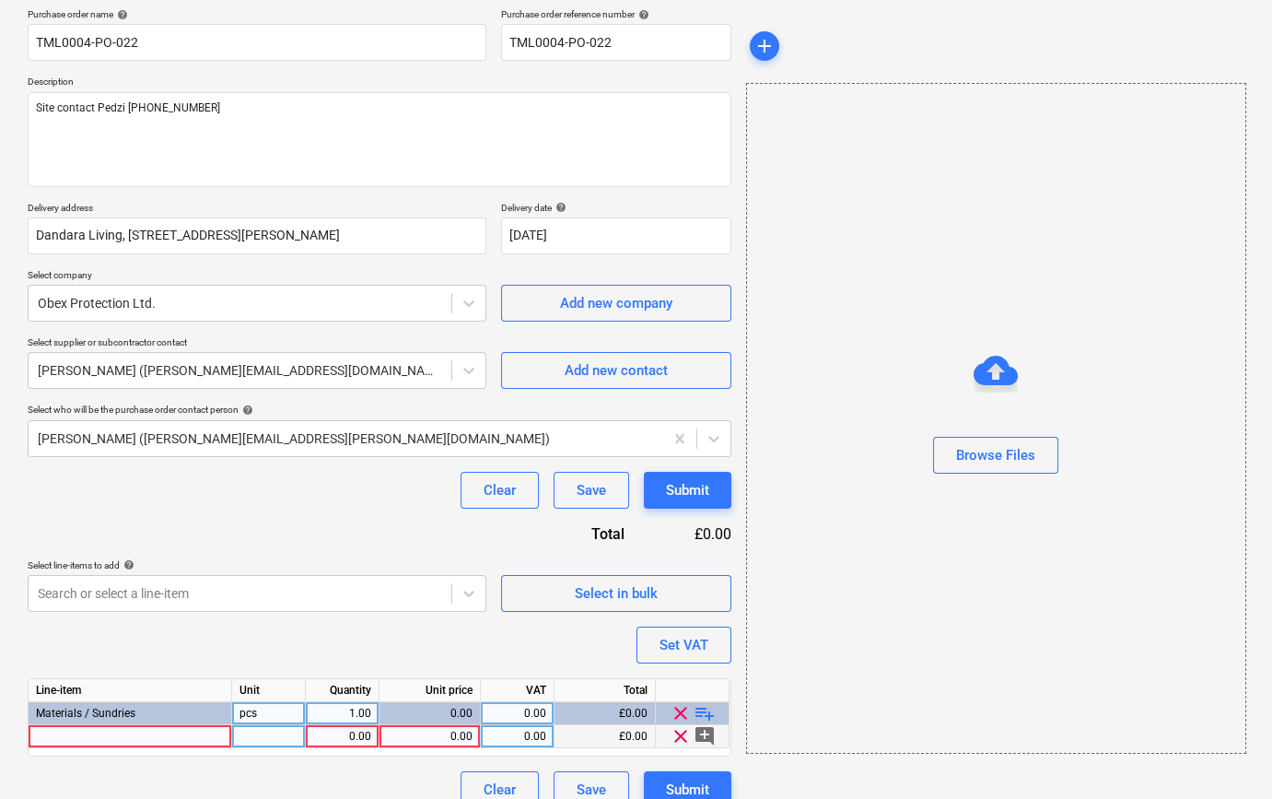
click at [72, 732] on div at bounding box center [131, 736] width 204 height 23
type textarea "x"
click at [74, 733] on div at bounding box center [131, 736] width 204 height 23
type input "OBEX CORTEX 0500FR Interface Sealing Membrane - Class B s3,d0 200mm"
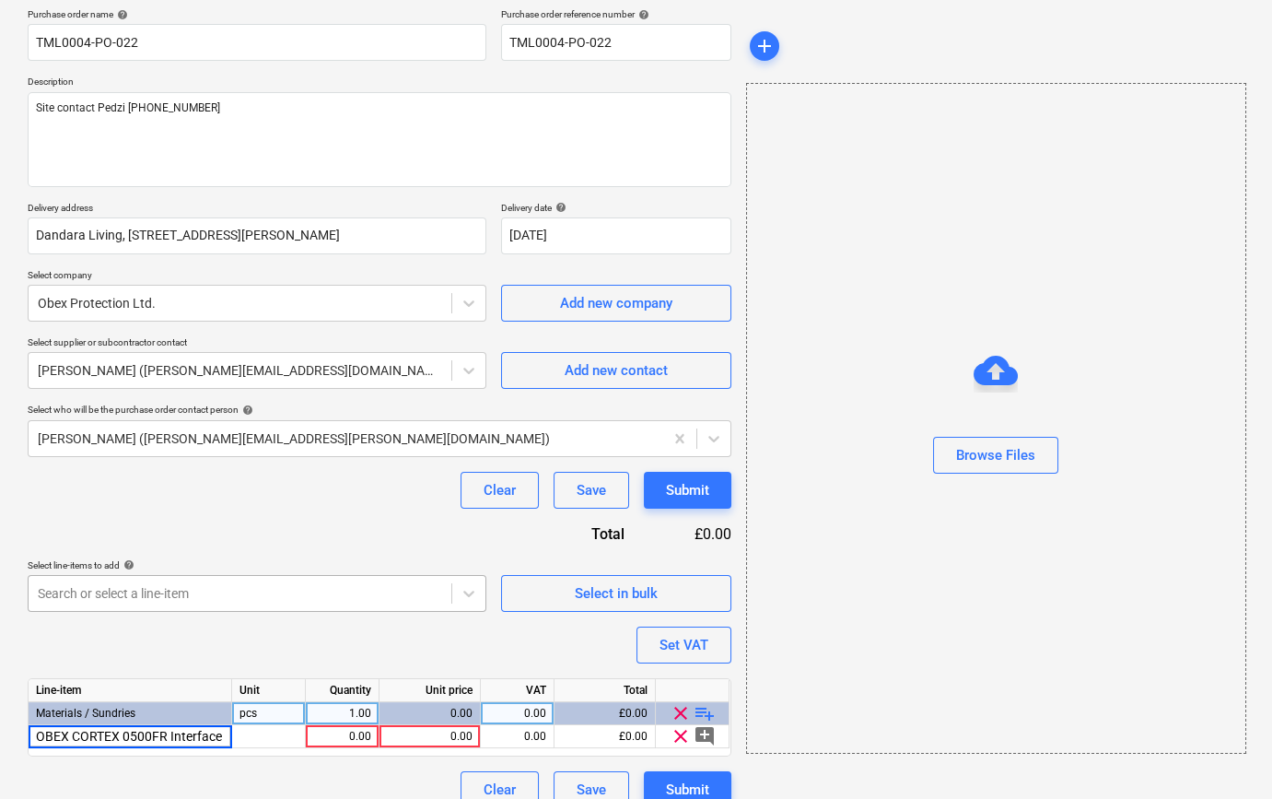
scroll to position [0, 241]
type textarea "x"
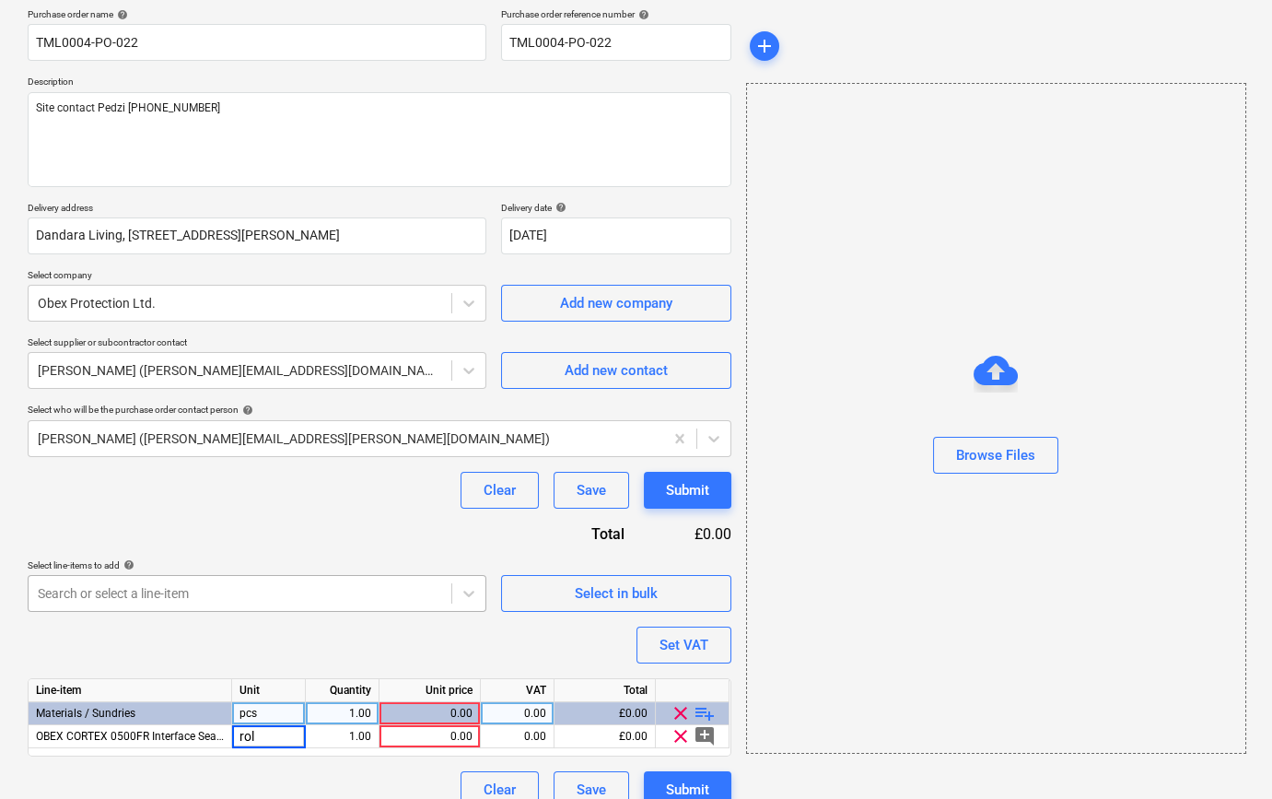
type input "roll"
type textarea "x"
type input "30"
type textarea "x"
type input "32.91"
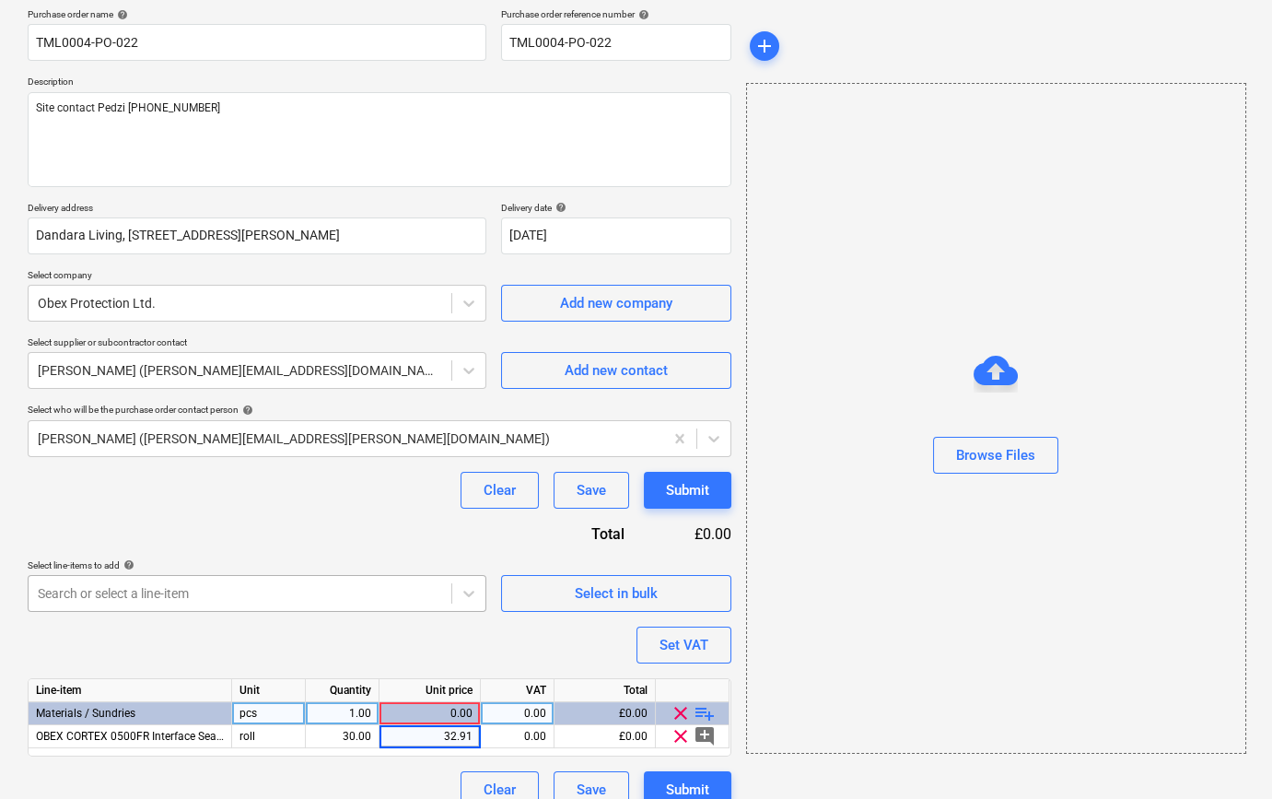
type textarea "x"
type input "20"
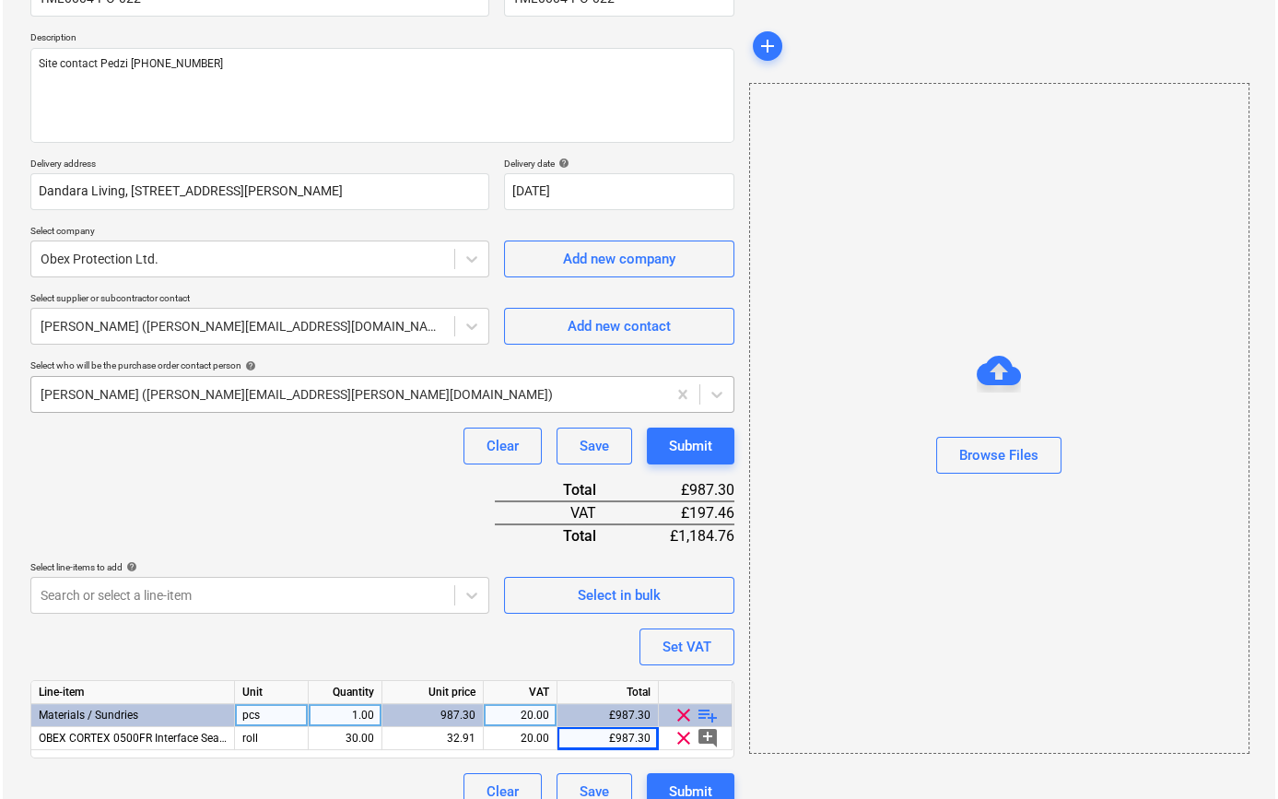
scroll to position [212, 0]
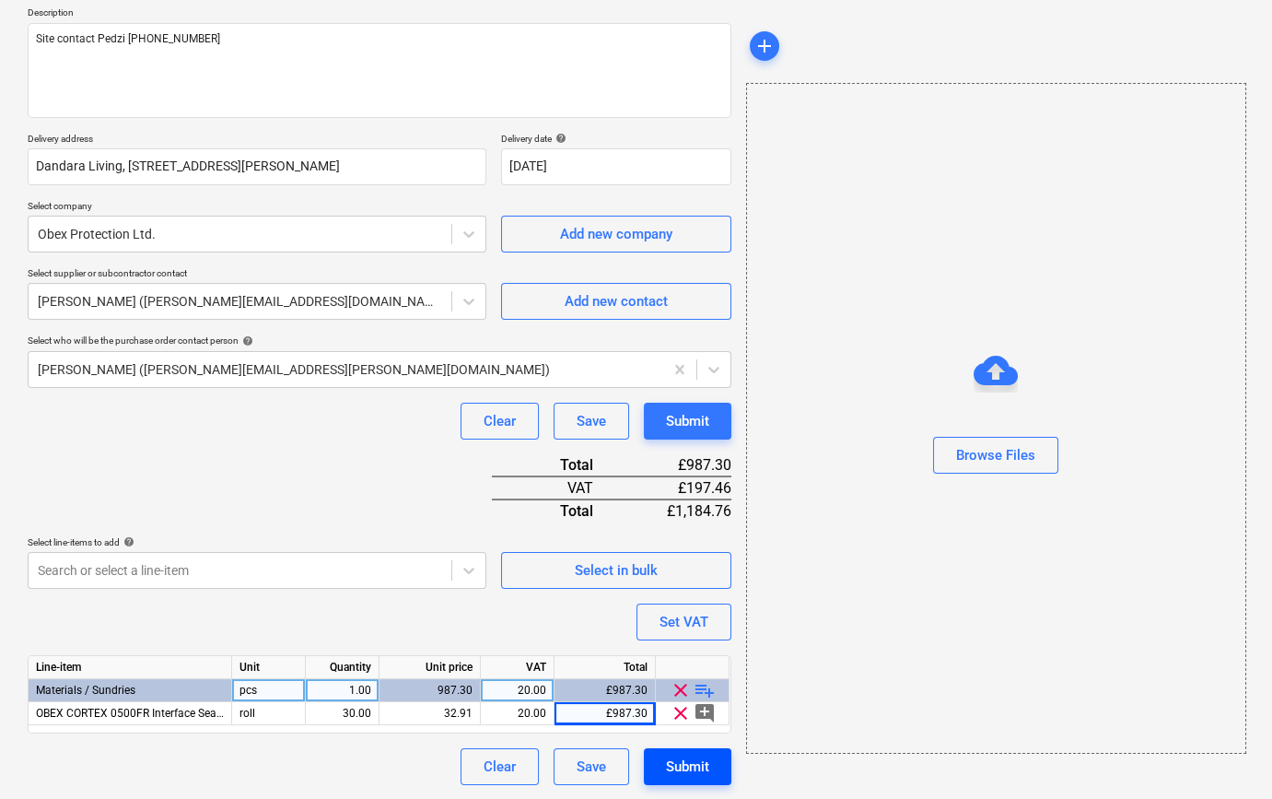
click at [694, 769] on div "Submit" at bounding box center [687, 766] width 43 height 24
type textarea "x"
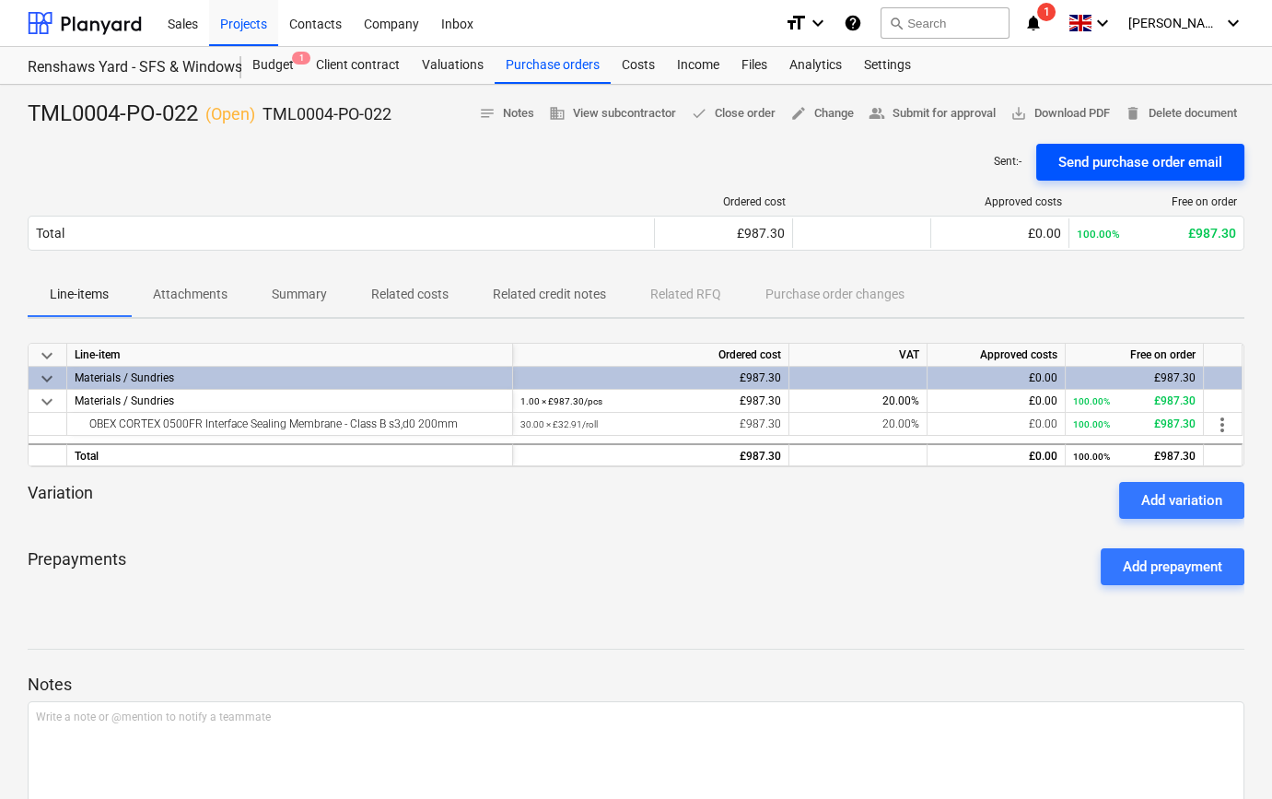
click at [1160, 156] on div "Send purchase order email" at bounding box center [1140, 162] width 164 height 24
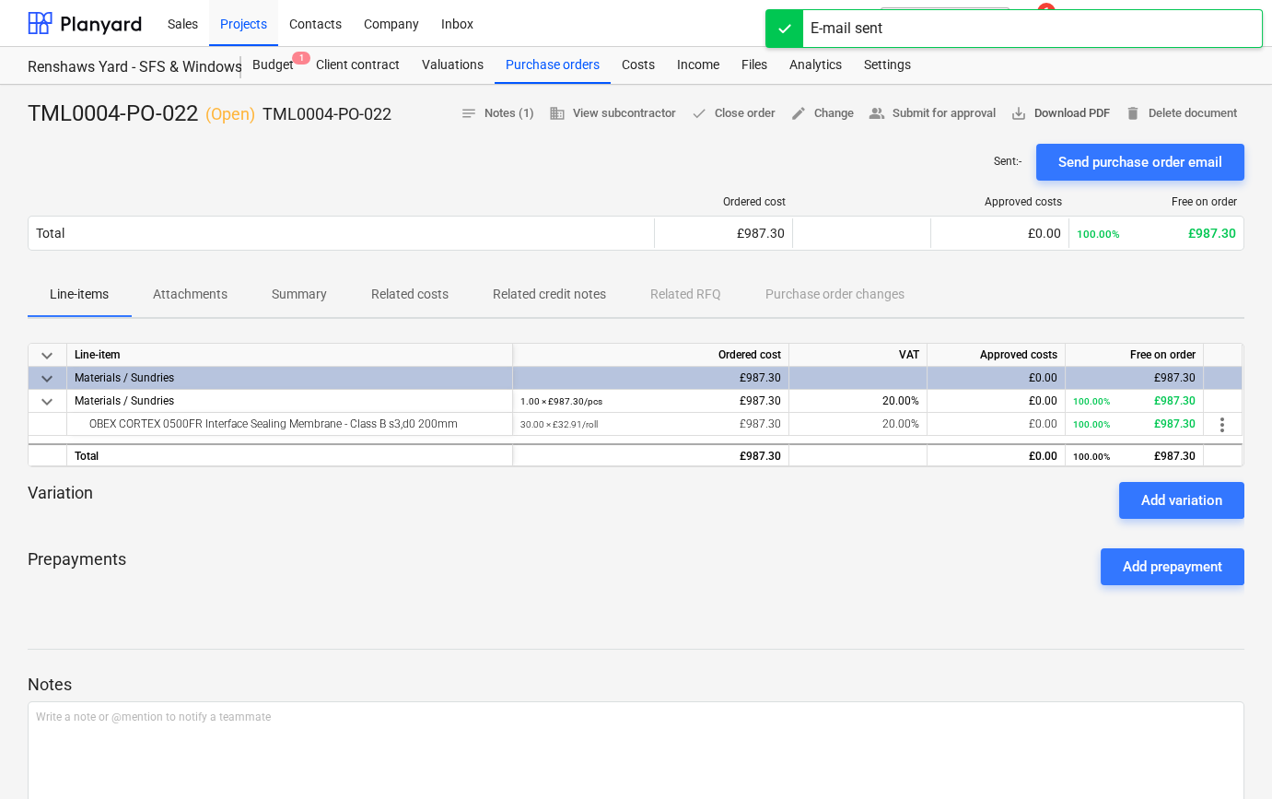
click at [1053, 115] on span "save_alt Download PDF" at bounding box center [1060, 113] width 99 height 21
